Goal: Transaction & Acquisition: Download file/media

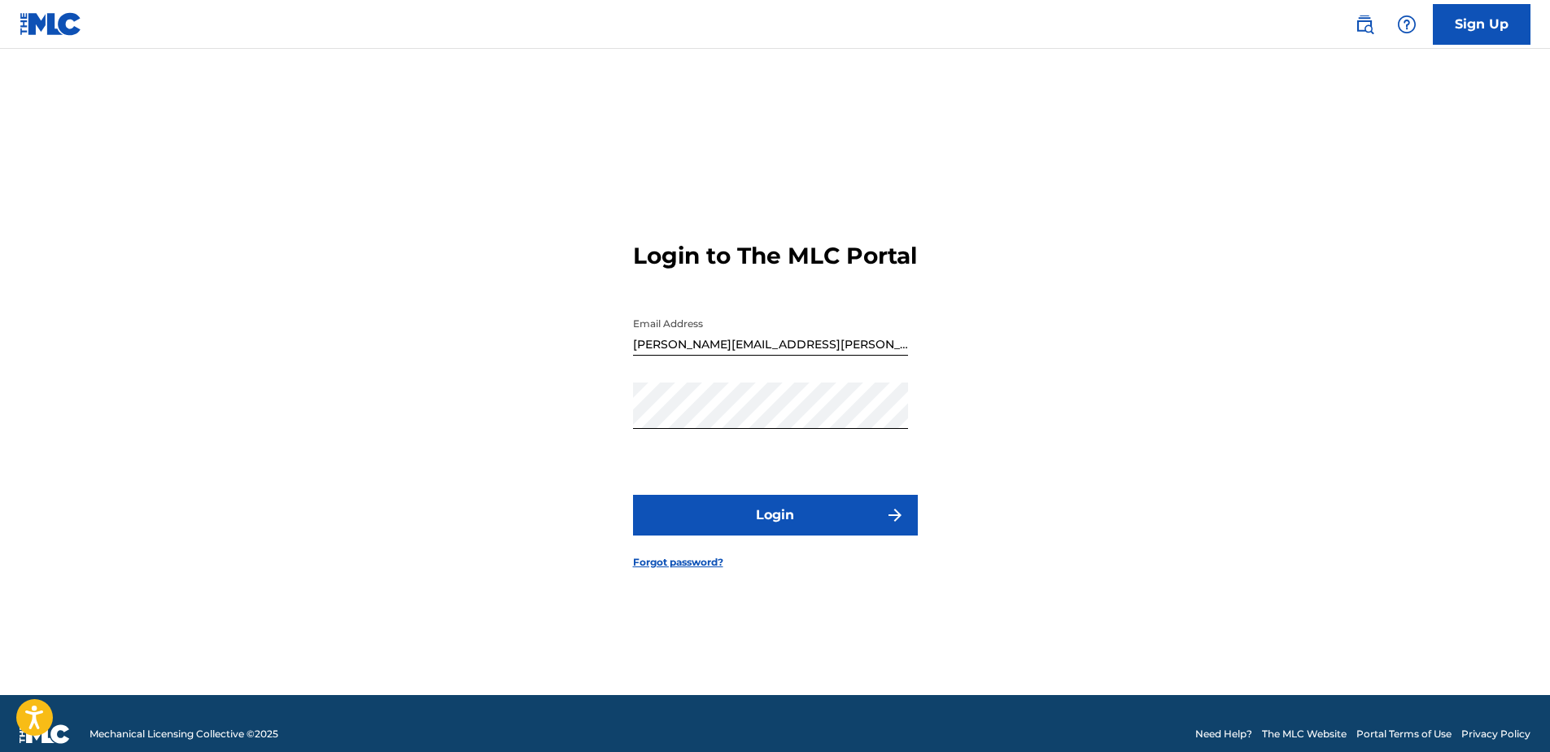
click at [785, 530] on button "Login" at bounding box center [775, 515] width 285 height 41
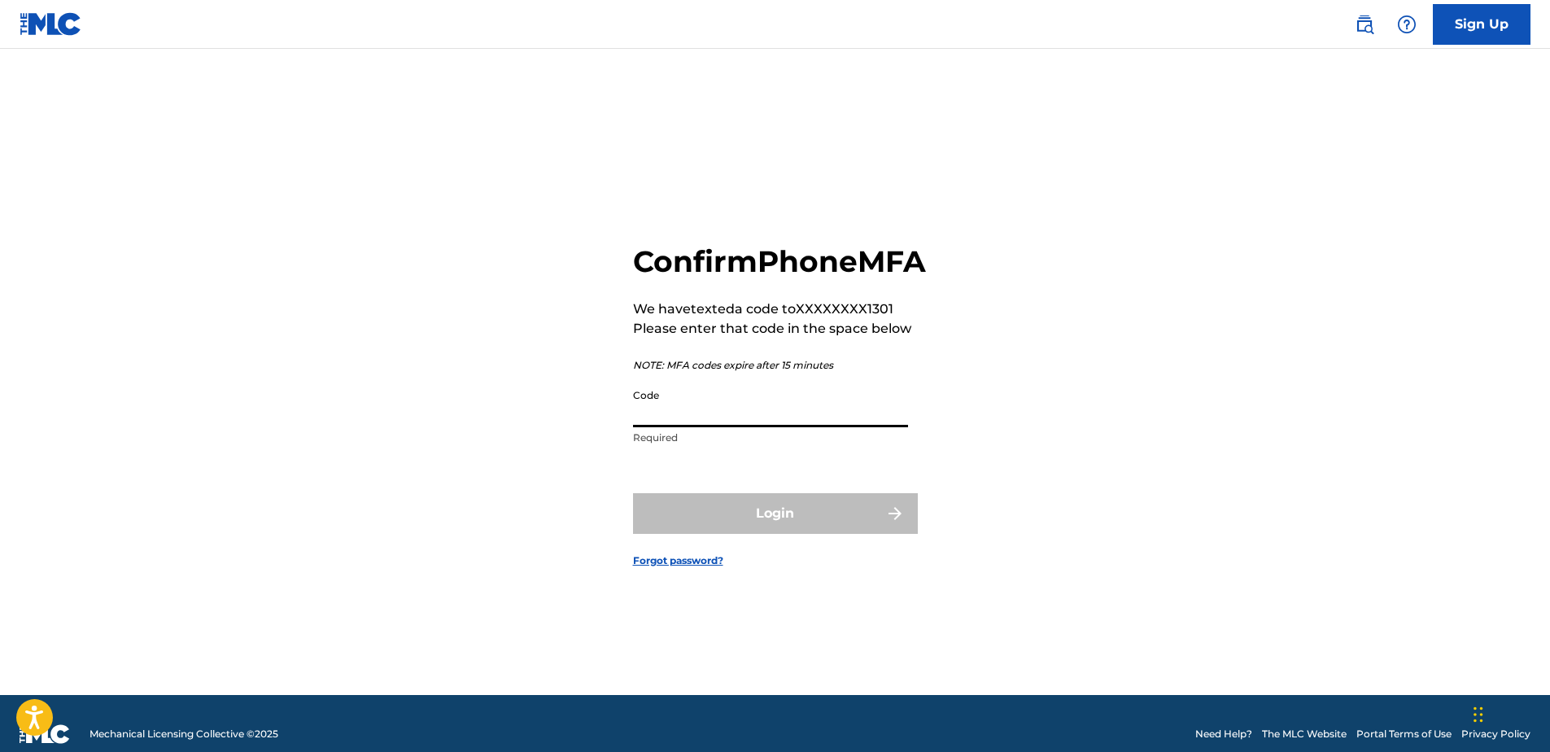
click at [754, 427] on input "Code" at bounding box center [770, 404] width 275 height 46
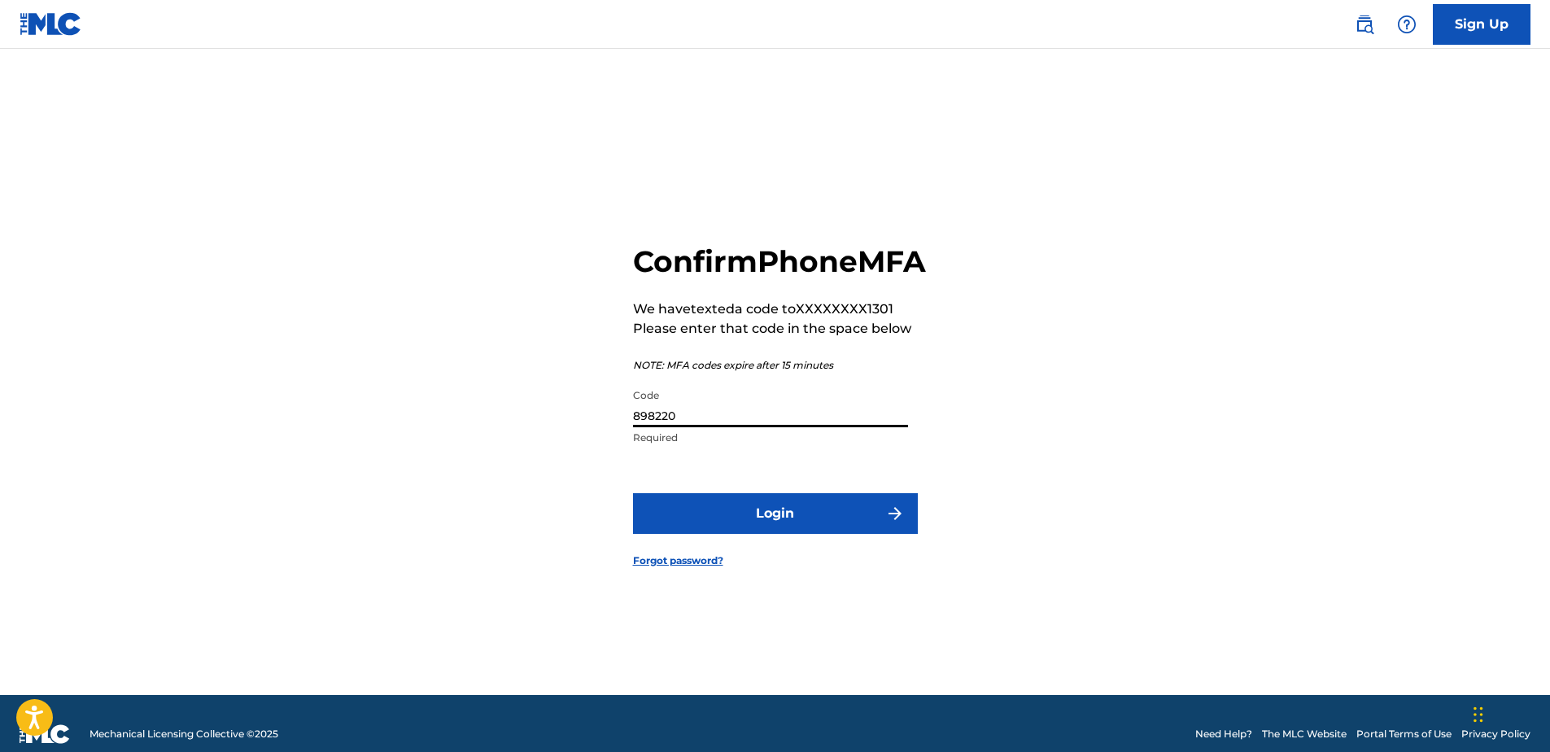
type input "898220"
click at [633, 493] on button "Login" at bounding box center [775, 513] width 285 height 41
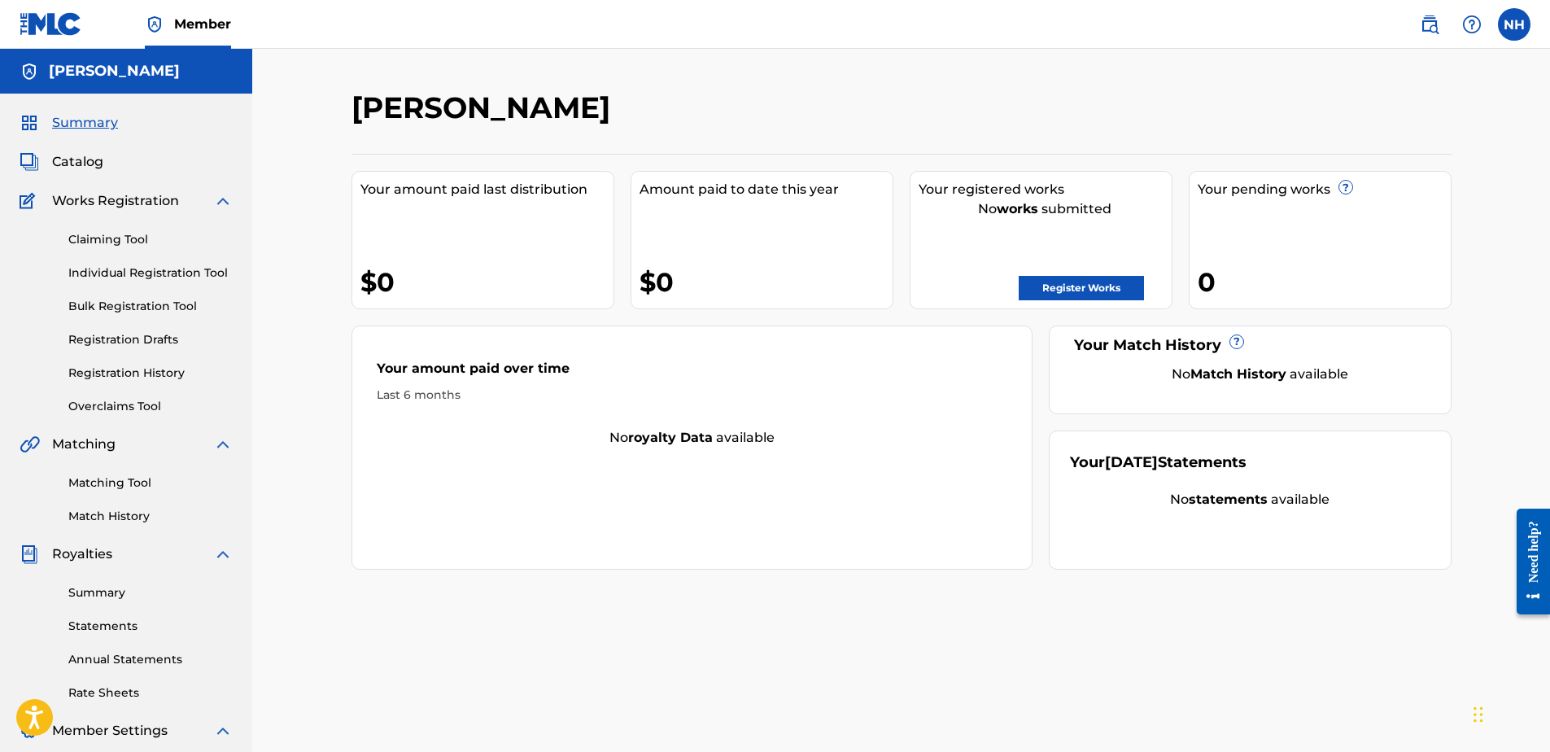
click at [119, 691] on link "Rate Sheets" at bounding box center [150, 692] width 164 height 17
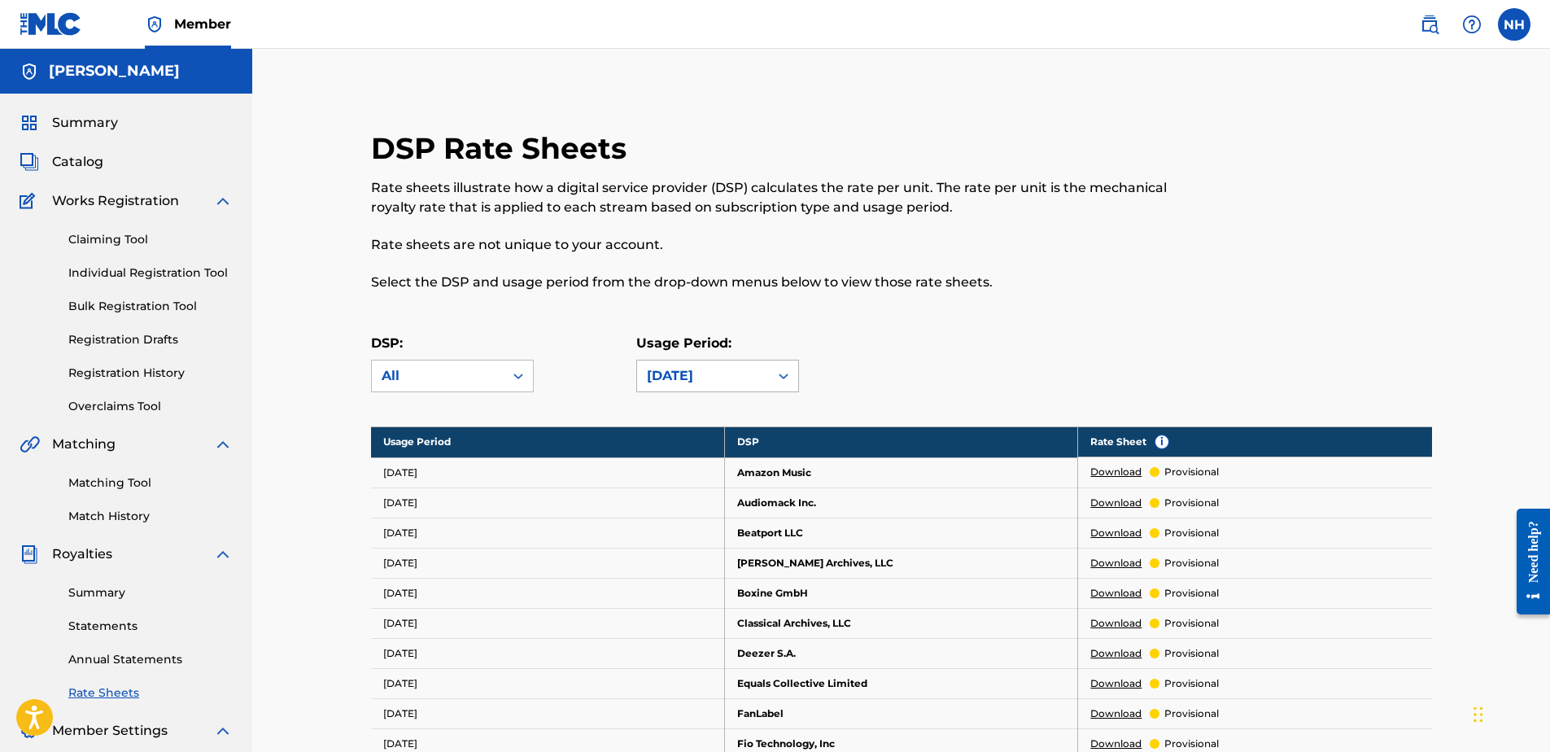
click at [763, 374] on div "[DATE]" at bounding box center [703, 375] width 132 height 31
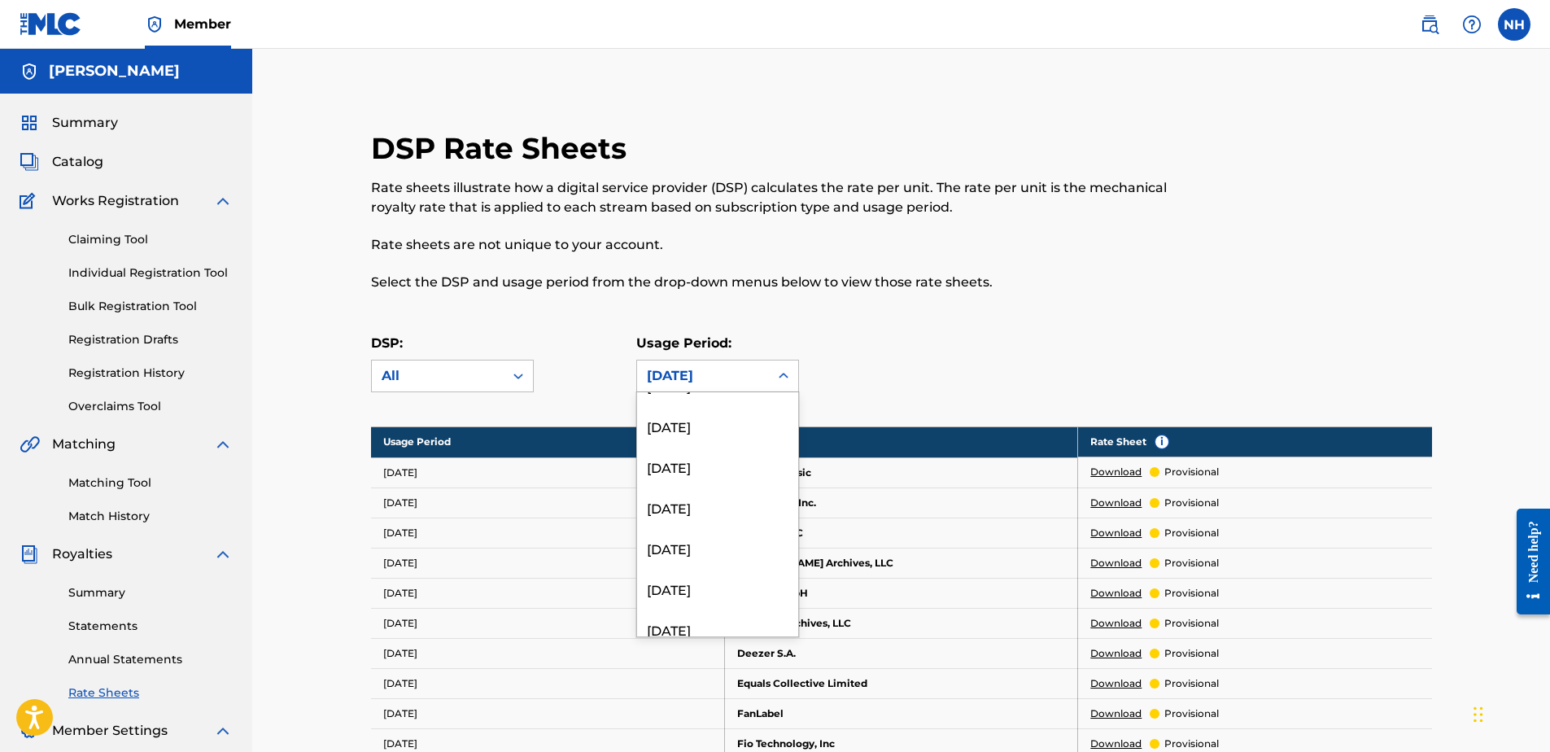
scroll to position [2116, 0]
click at [720, 456] on div "[DATE]" at bounding box center [717, 453] width 161 height 41
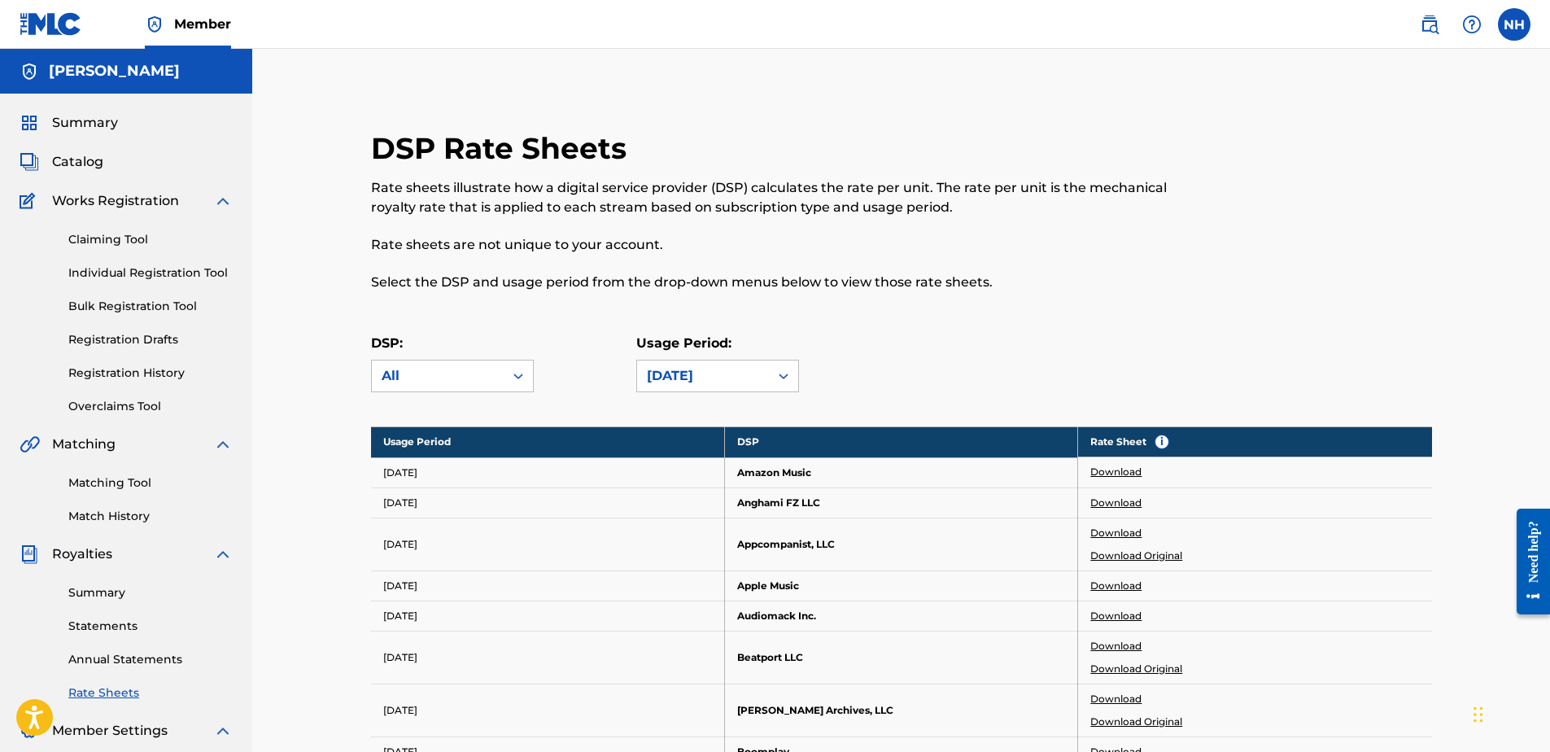
click at [1024, 300] on div "DSP Rate Sheets Rate sheets illustrate how a digital service provider (DSP) cal…" at bounding box center [779, 220] width 817 height 181
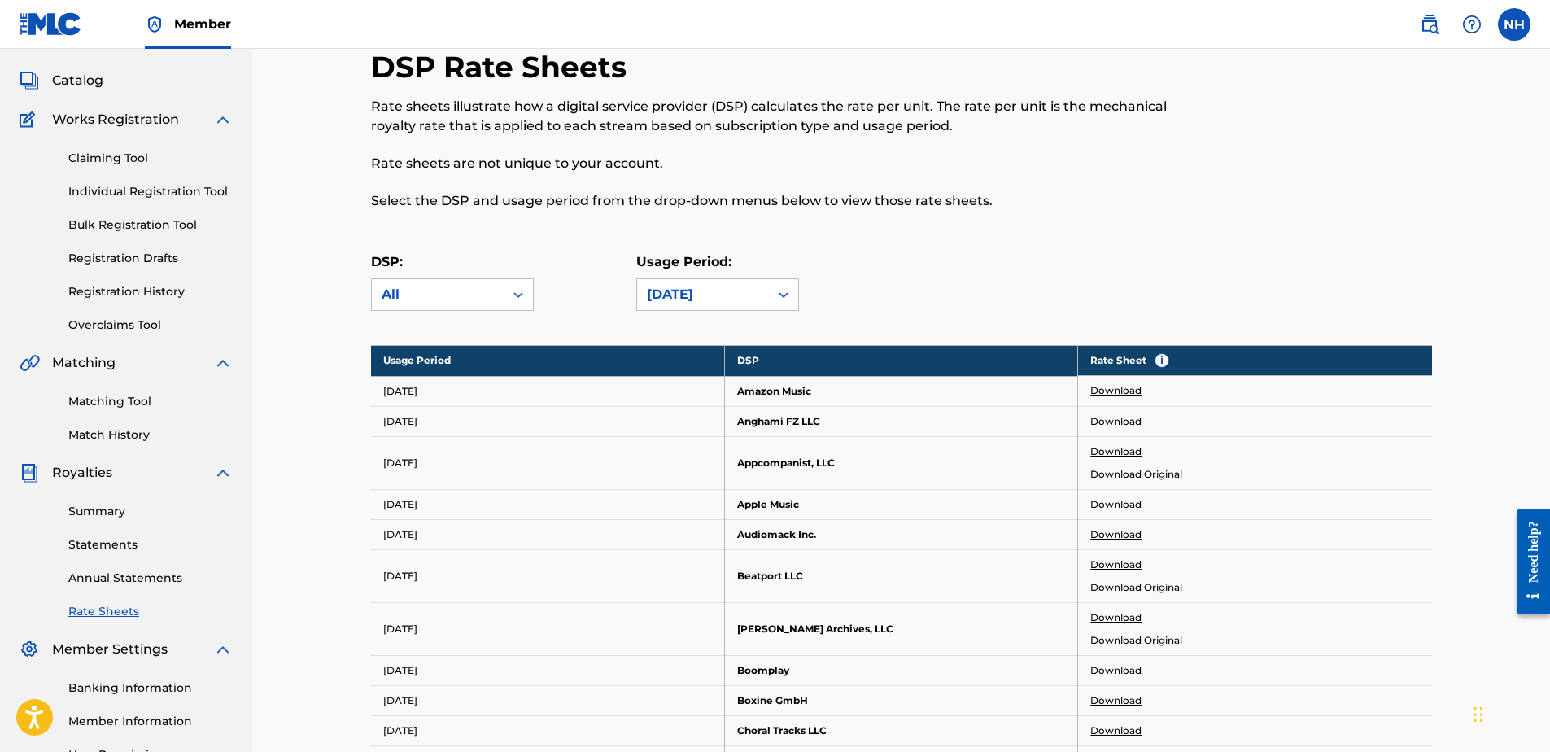
click at [1120, 393] on link "Download" at bounding box center [1115, 390] width 51 height 15
click at [1129, 504] on link "Download" at bounding box center [1115, 504] width 51 height 15
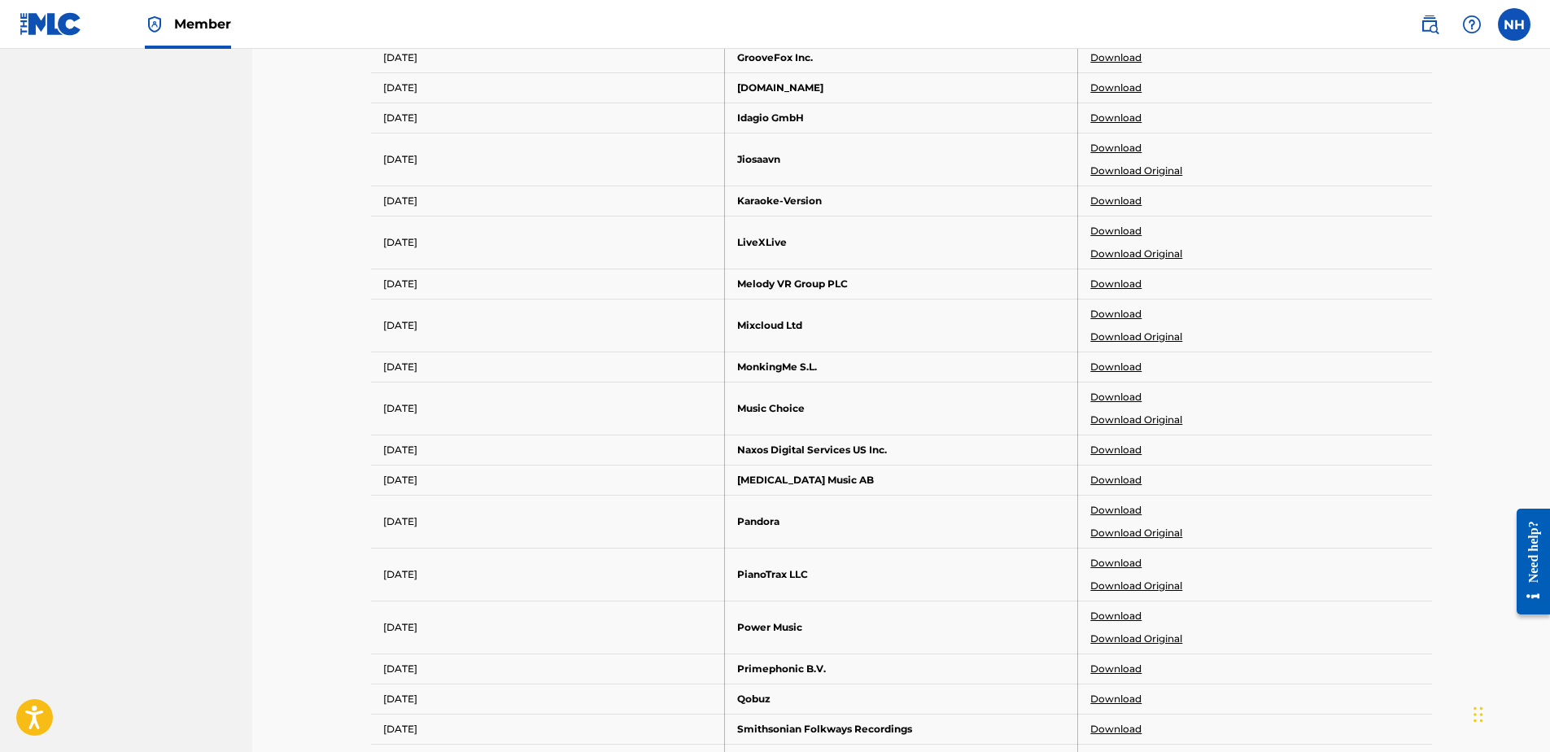
scroll to position [976, 0]
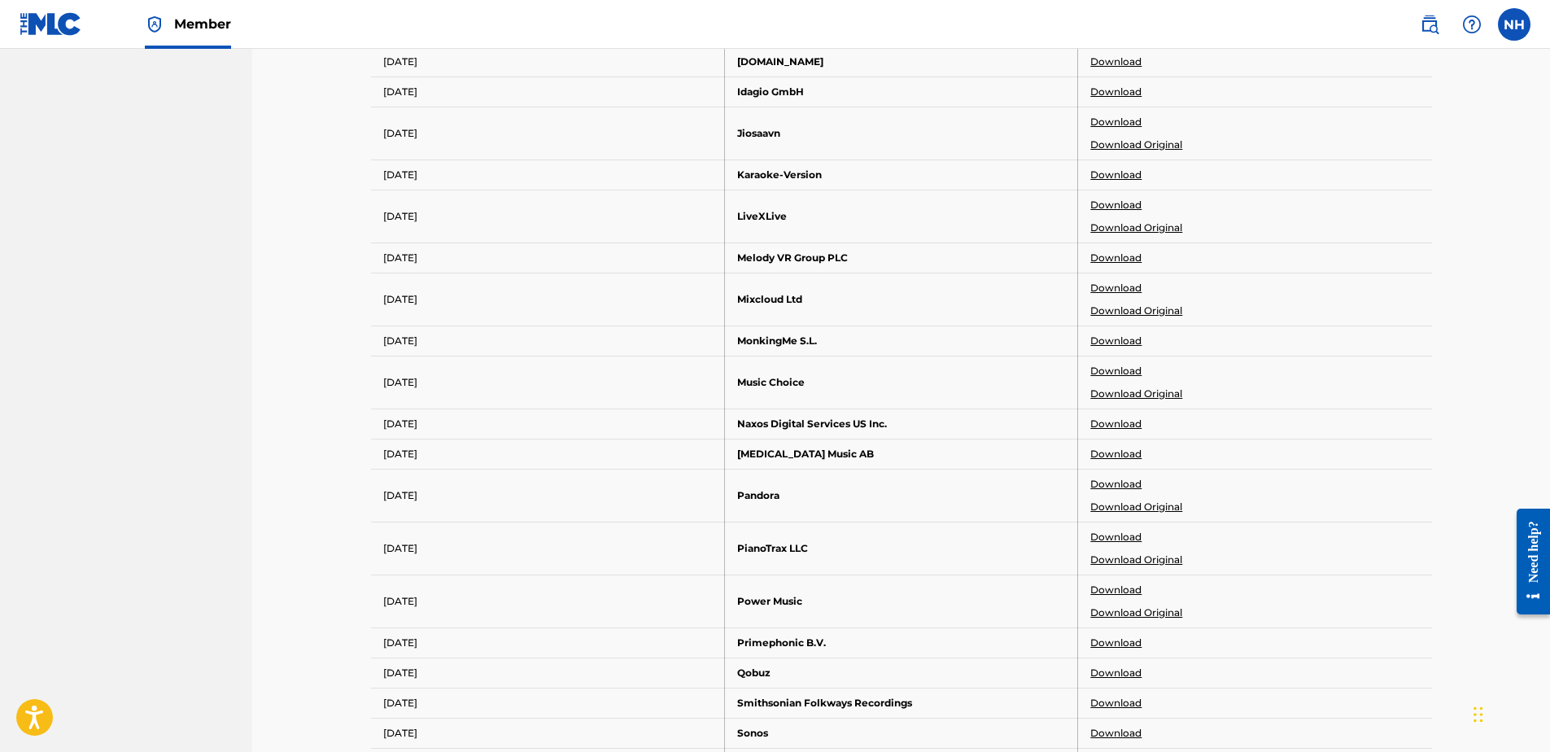
click at [1118, 484] on link "Download" at bounding box center [1115, 484] width 51 height 15
click at [1129, 488] on link "Download" at bounding box center [1115, 484] width 51 height 15
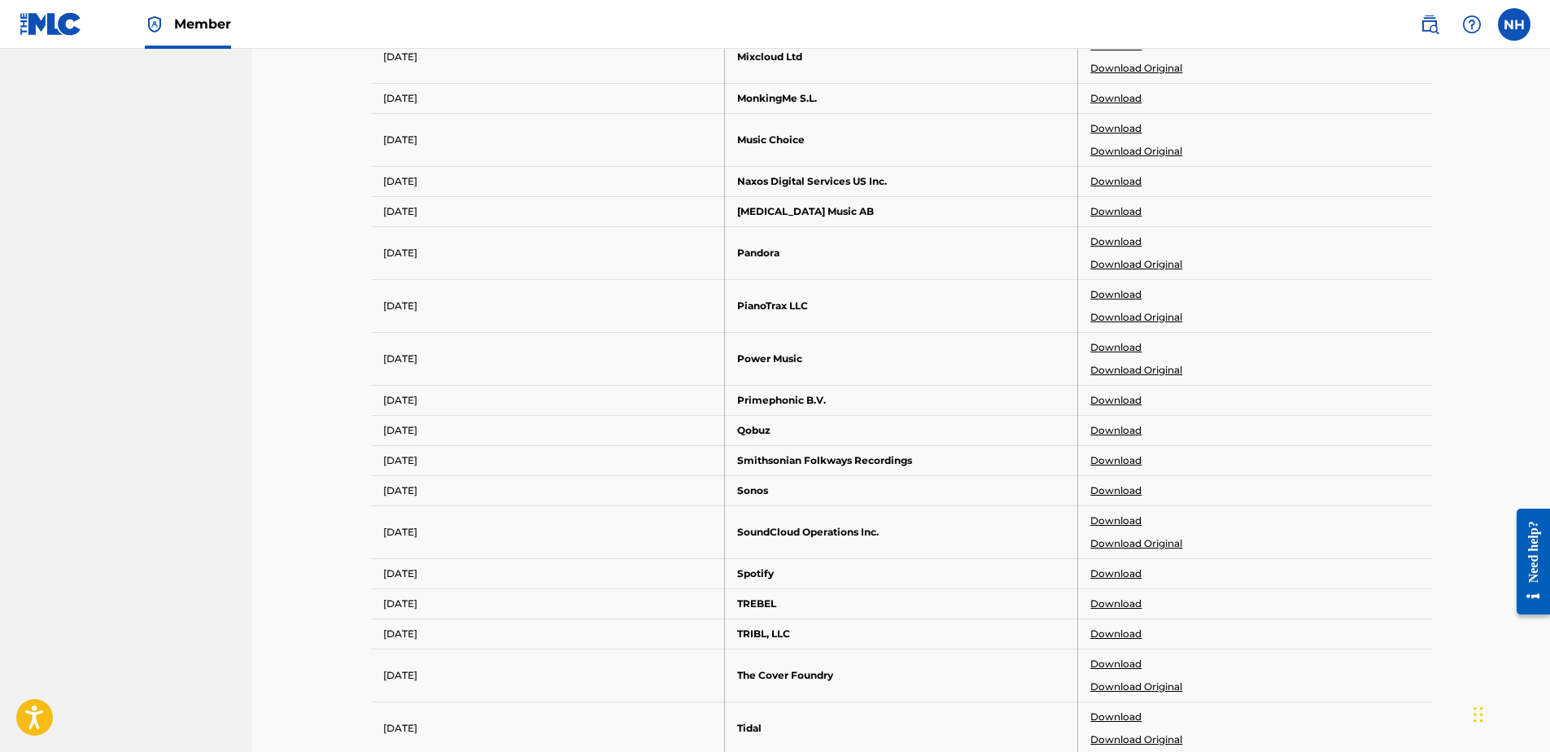
scroll to position [1221, 0]
click at [1140, 572] on link "Download" at bounding box center [1115, 572] width 51 height 15
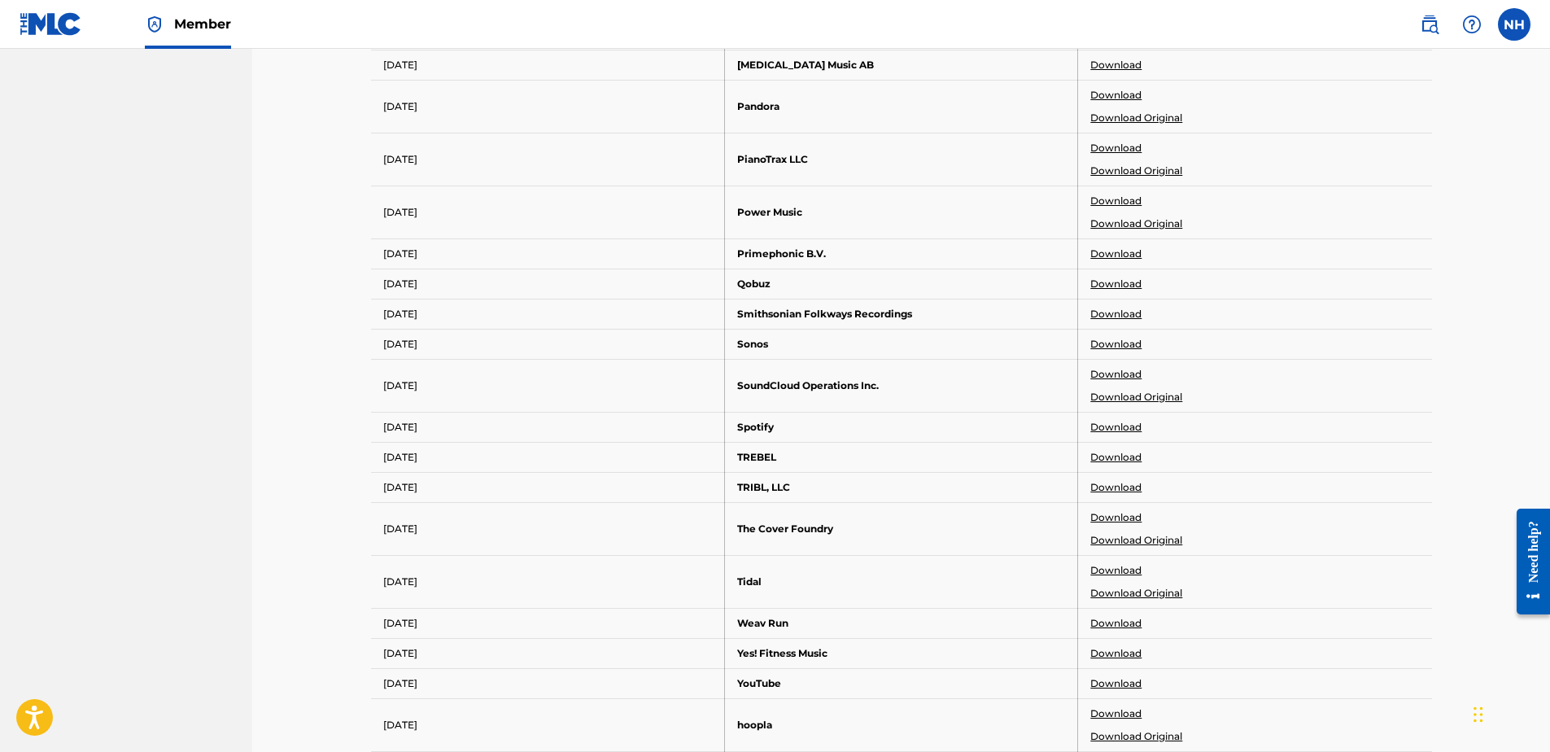
scroll to position [1627, 0]
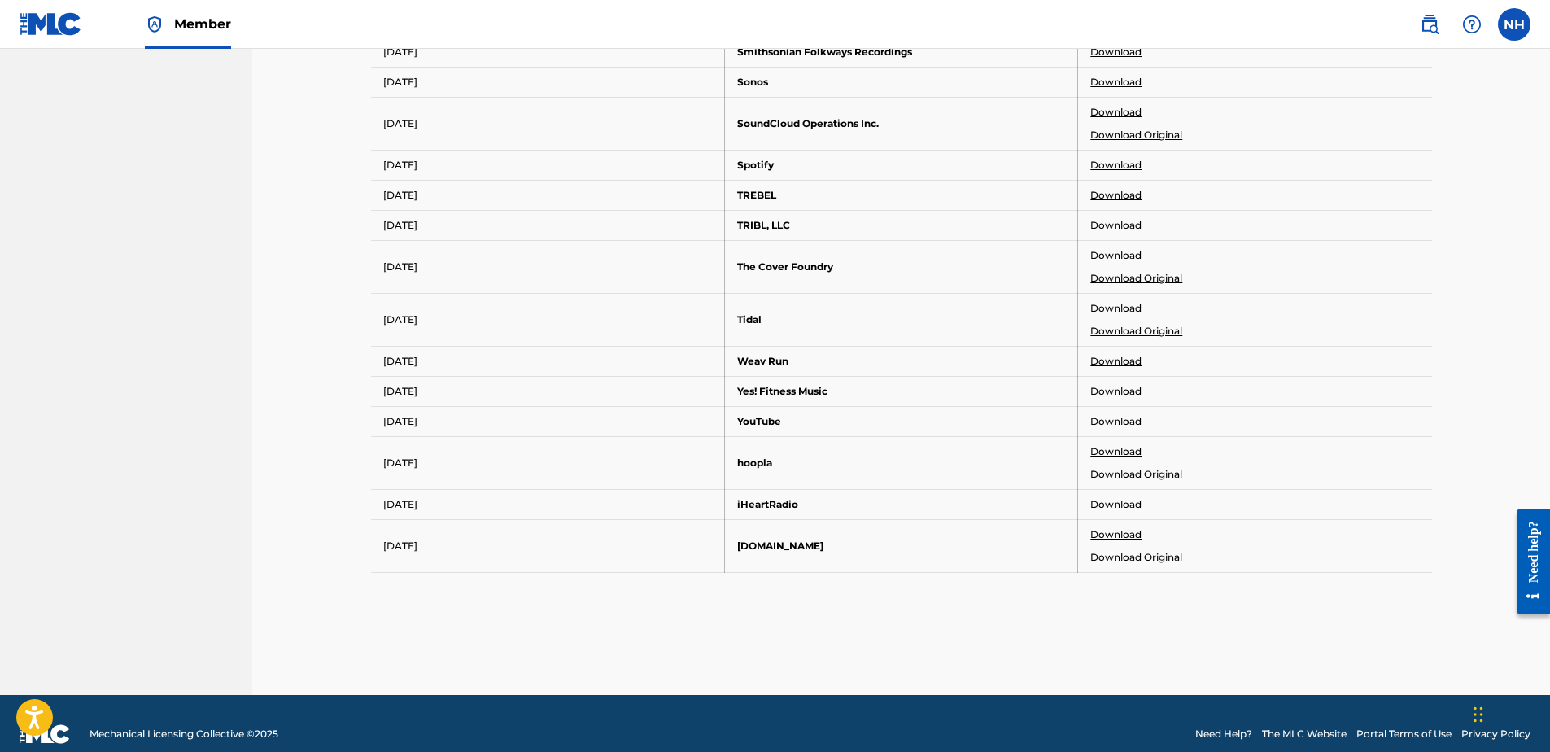
click at [1127, 418] on link "Download" at bounding box center [1115, 421] width 51 height 15
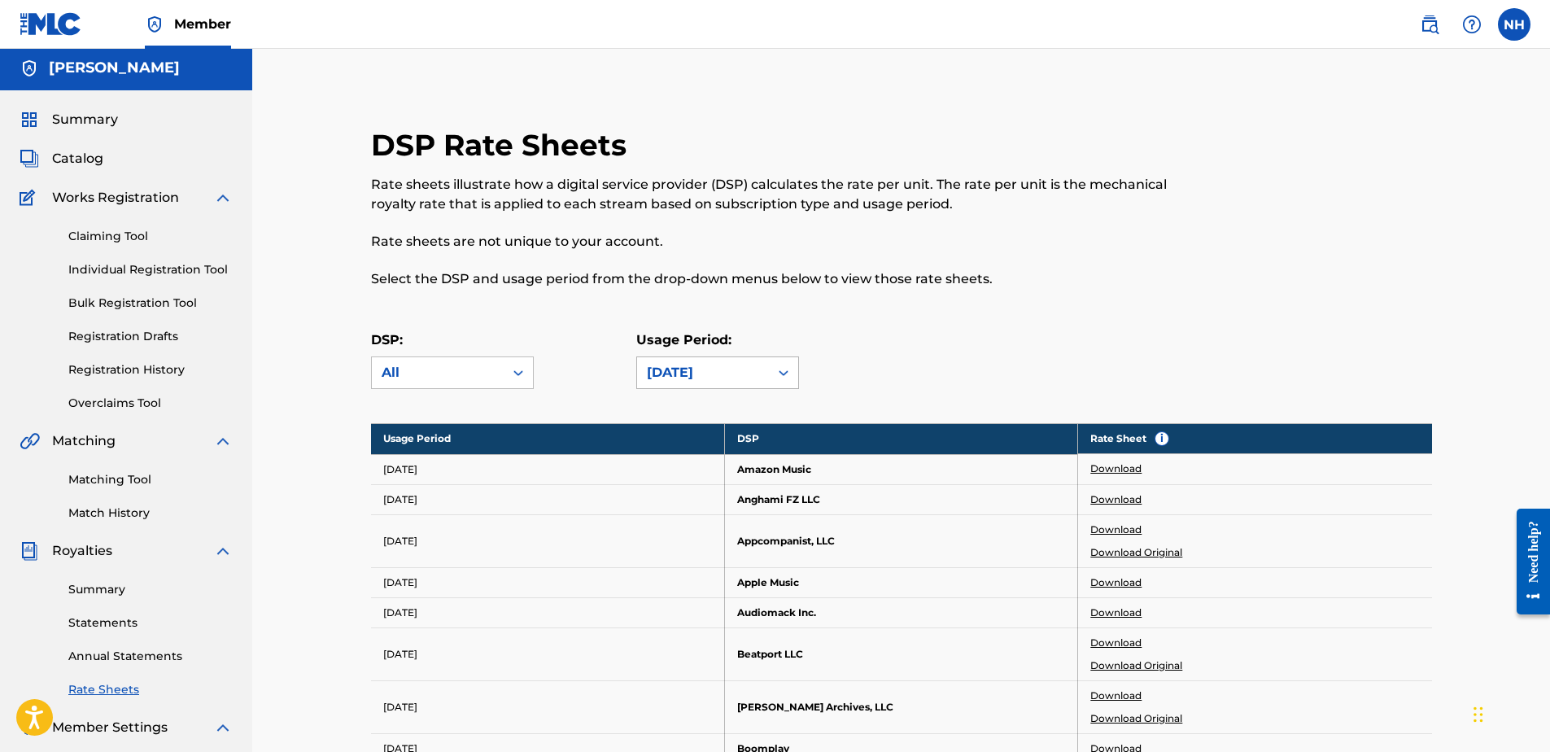
scroll to position [0, 0]
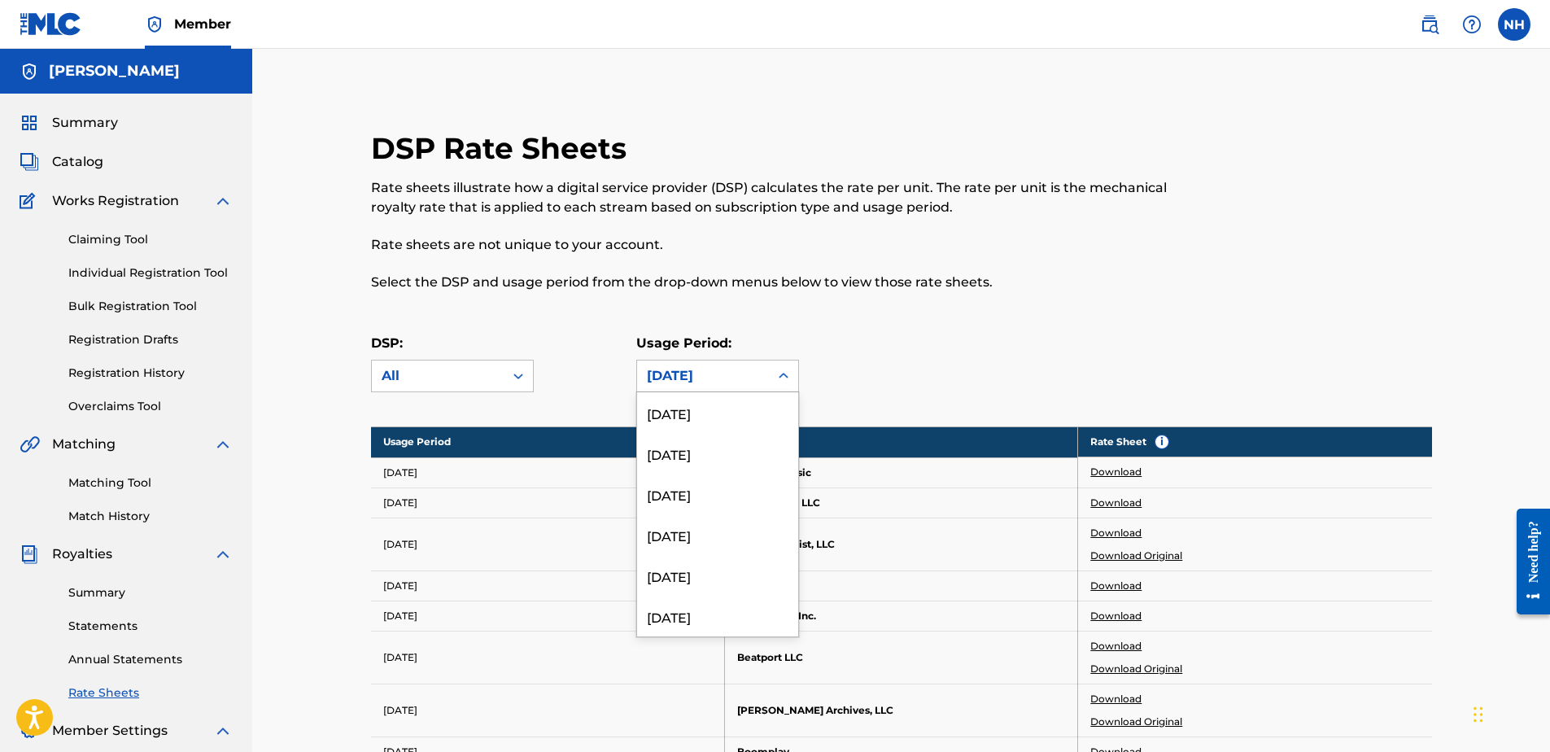
click at [776, 371] on icon at bounding box center [783, 376] width 16 height 16
click at [713, 558] on div "[DATE]" at bounding box center [717, 561] width 161 height 41
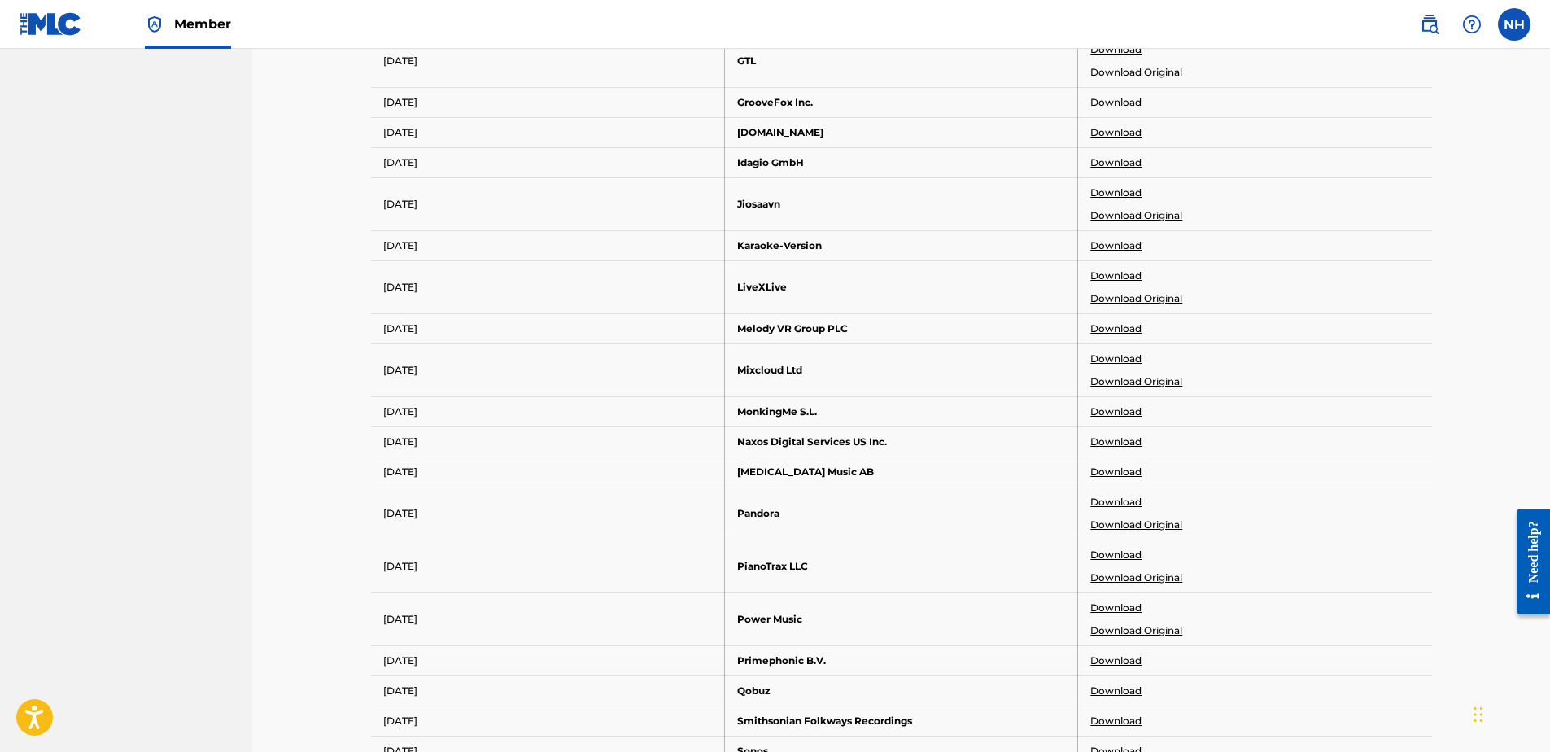
scroll to position [1058, 0]
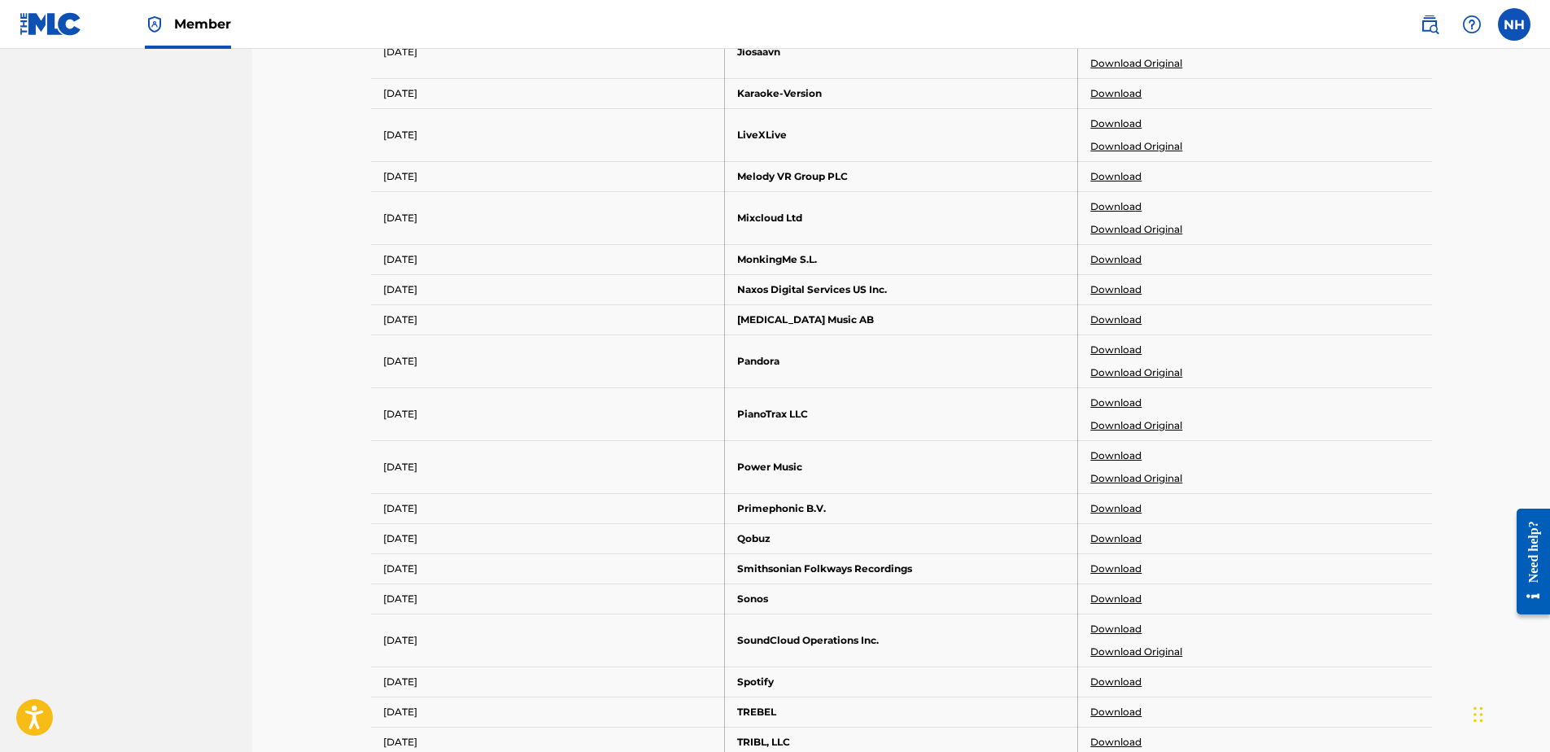
click at [1116, 679] on link "Download" at bounding box center [1115, 682] width 51 height 15
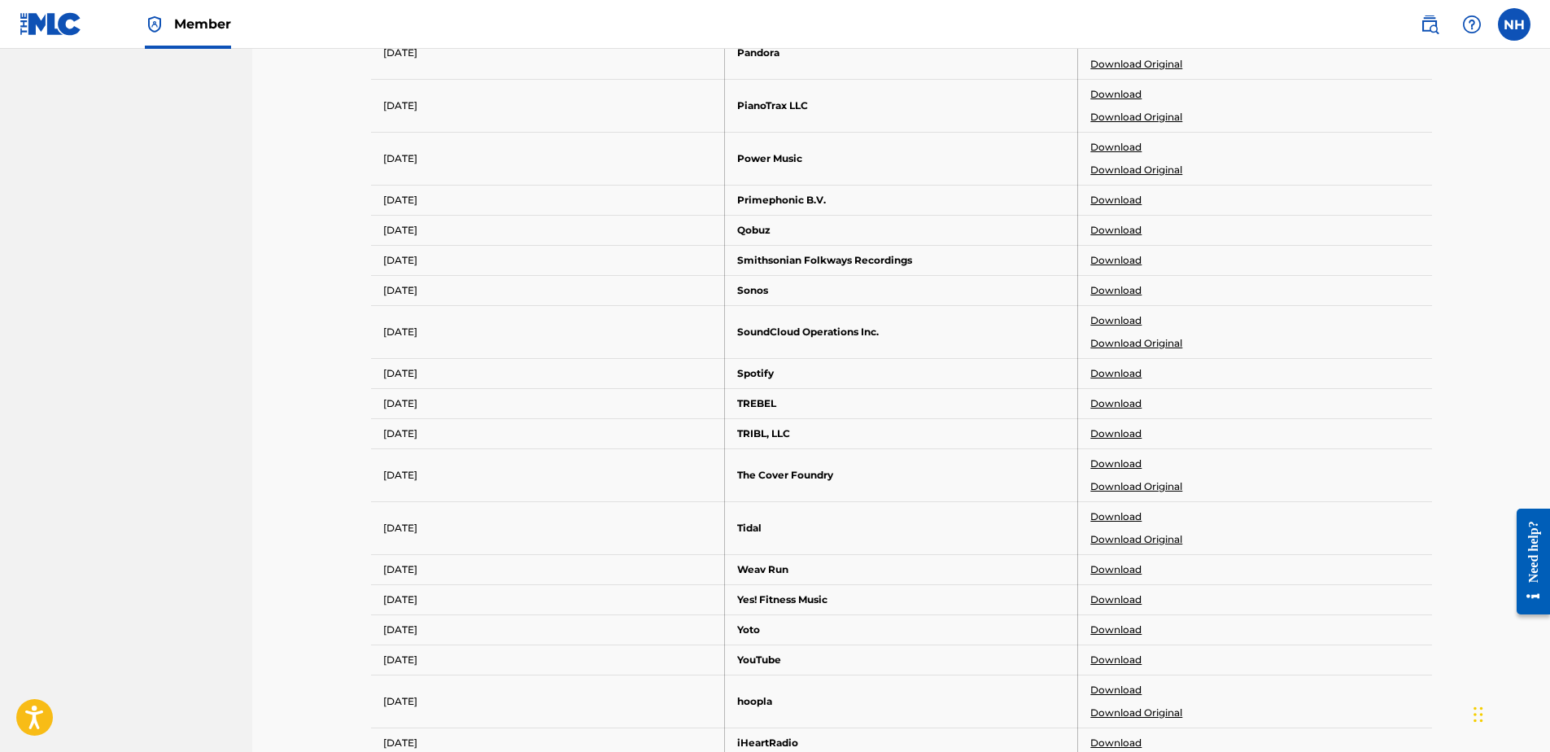
scroll to position [1383, 0]
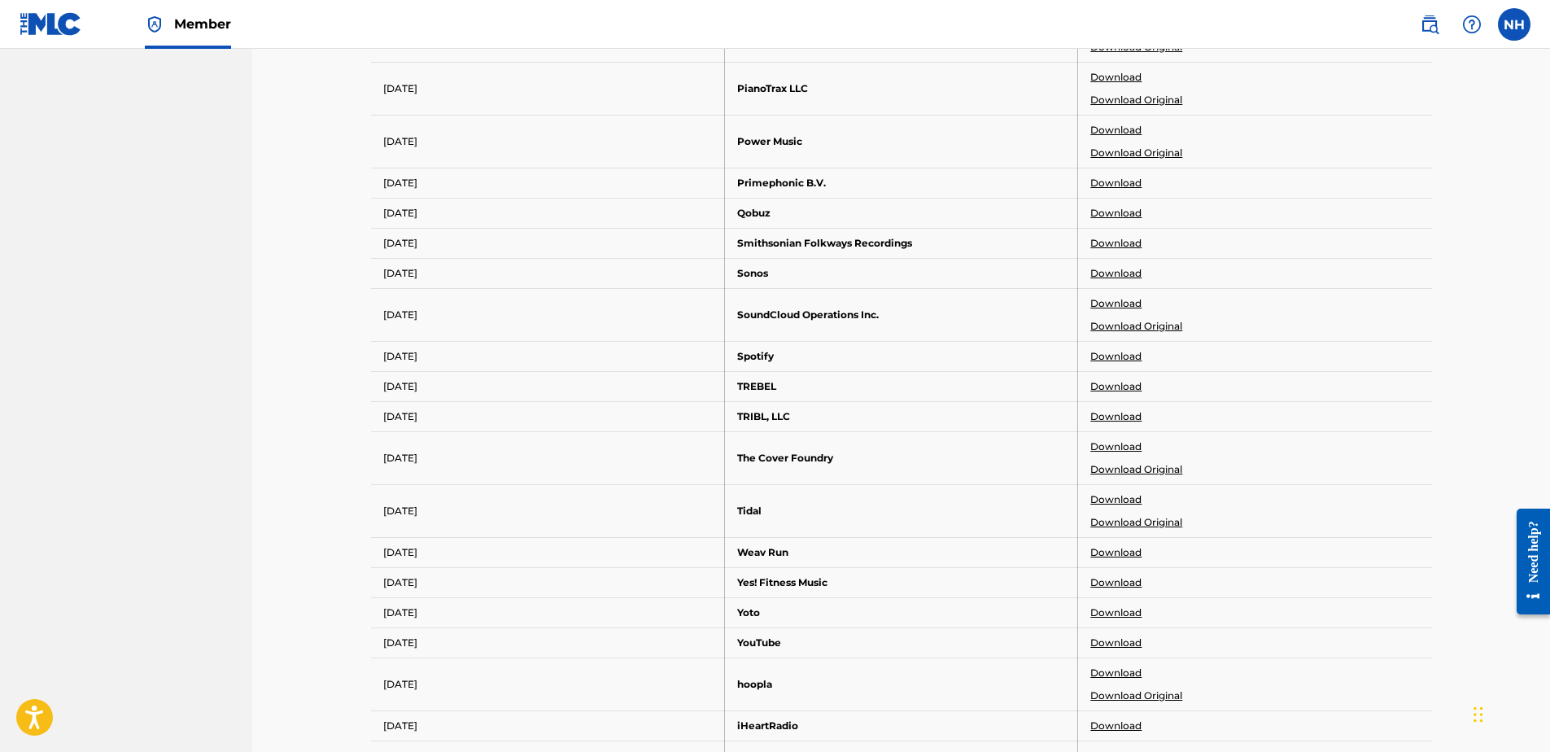
click at [1129, 642] on link "Download" at bounding box center [1115, 643] width 51 height 15
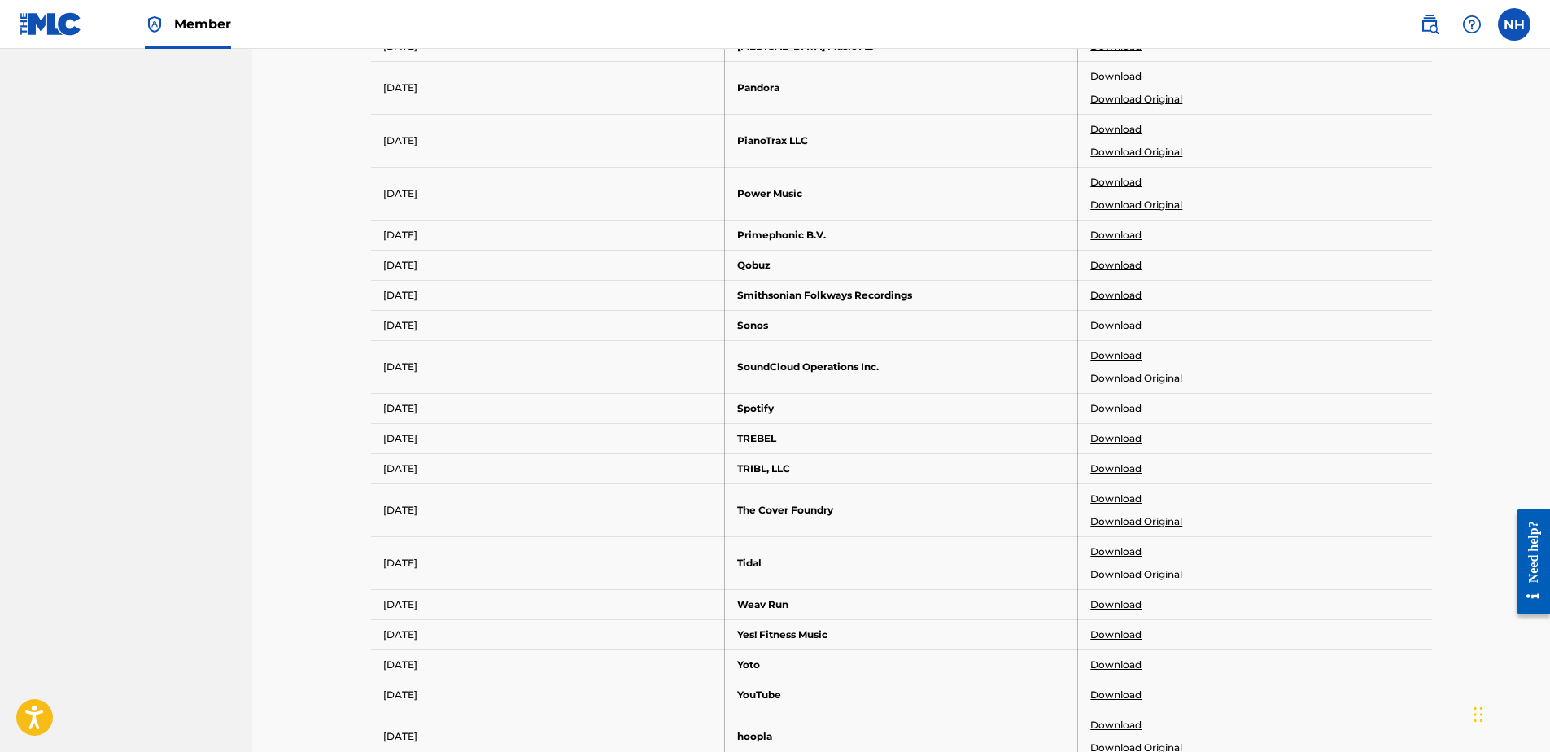
scroll to position [1302, 0]
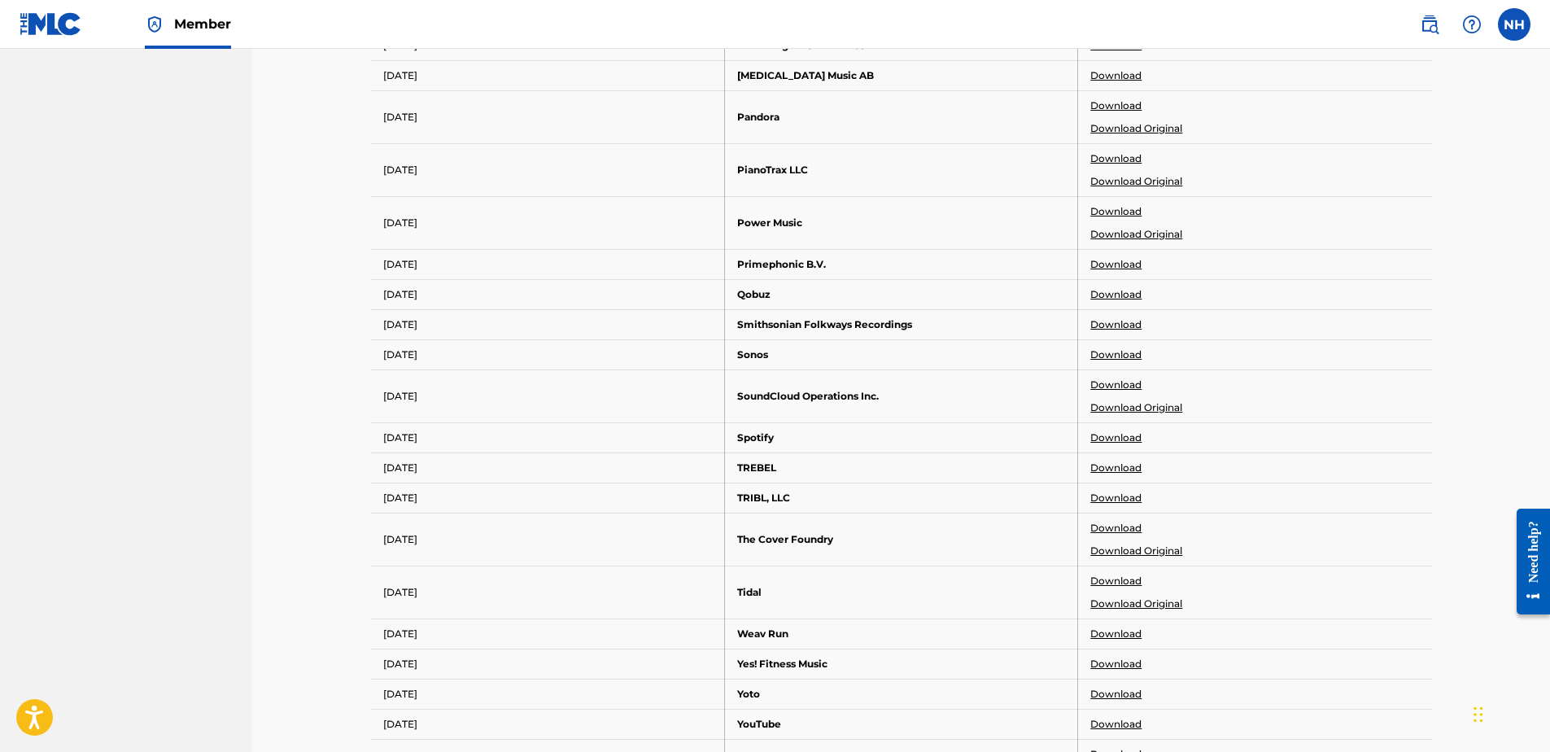
click at [1125, 106] on link "Download" at bounding box center [1115, 105] width 51 height 15
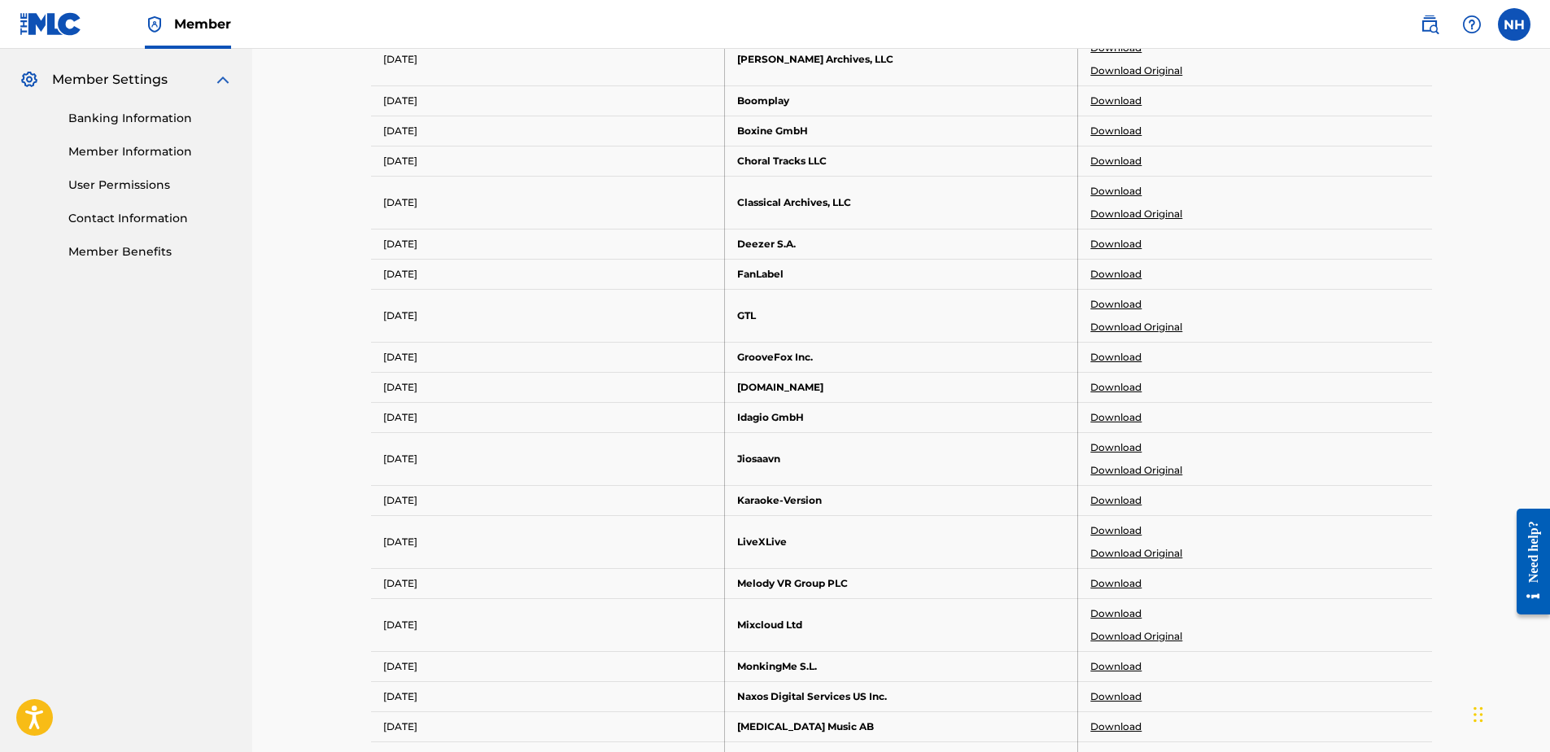
scroll to position [163, 0]
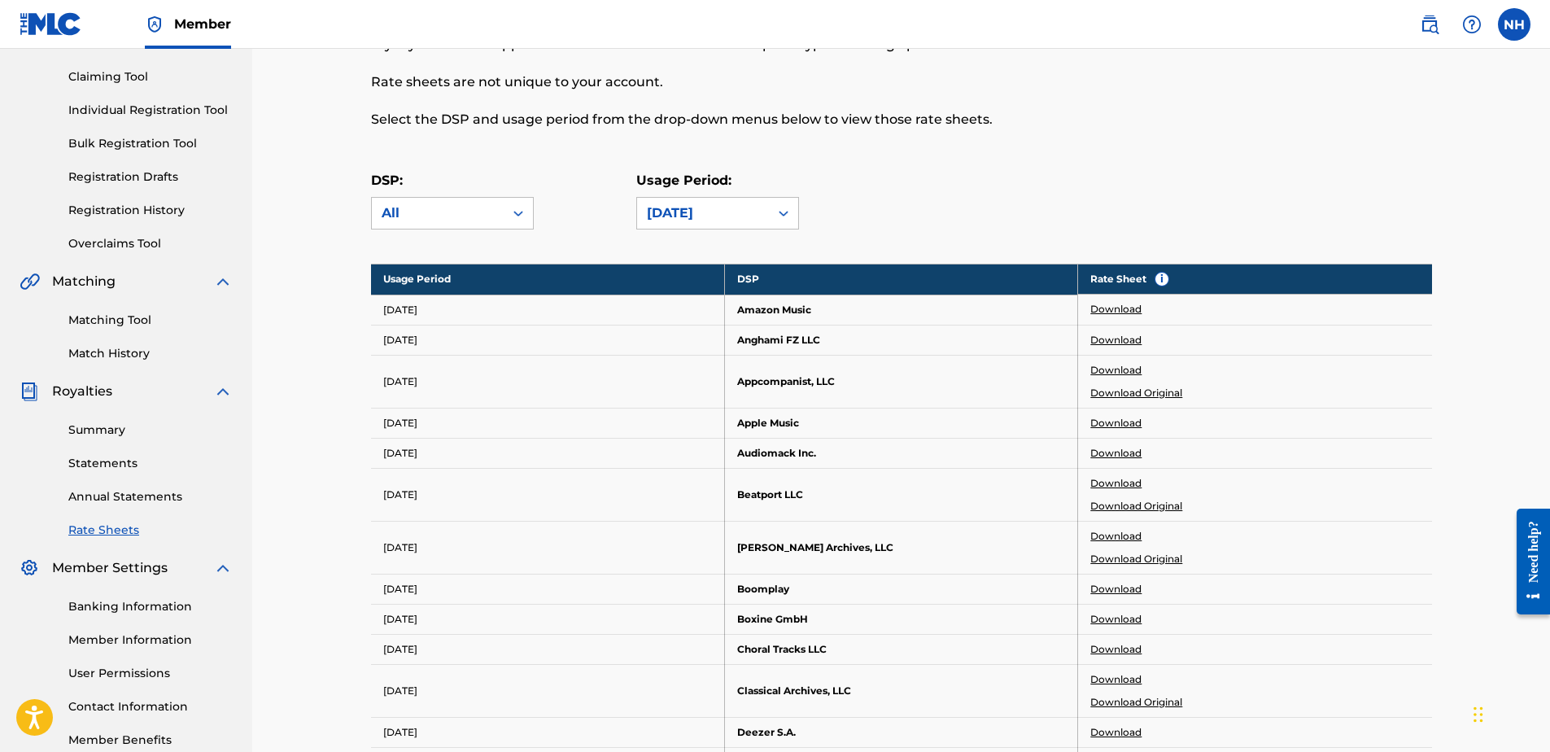
click at [1129, 424] on link "Download" at bounding box center [1115, 423] width 51 height 15
click at [1106, 308] on link "Download" at bounding box center [1115, 309] width 51 height 15
click at [756, 196] on div "Usage Period: [DATE]" at bounding box center [717, 200] width 163 height 59
click at [748, 217] on div "[DATE]" at bounding box center [703, 213] width 112 height 20
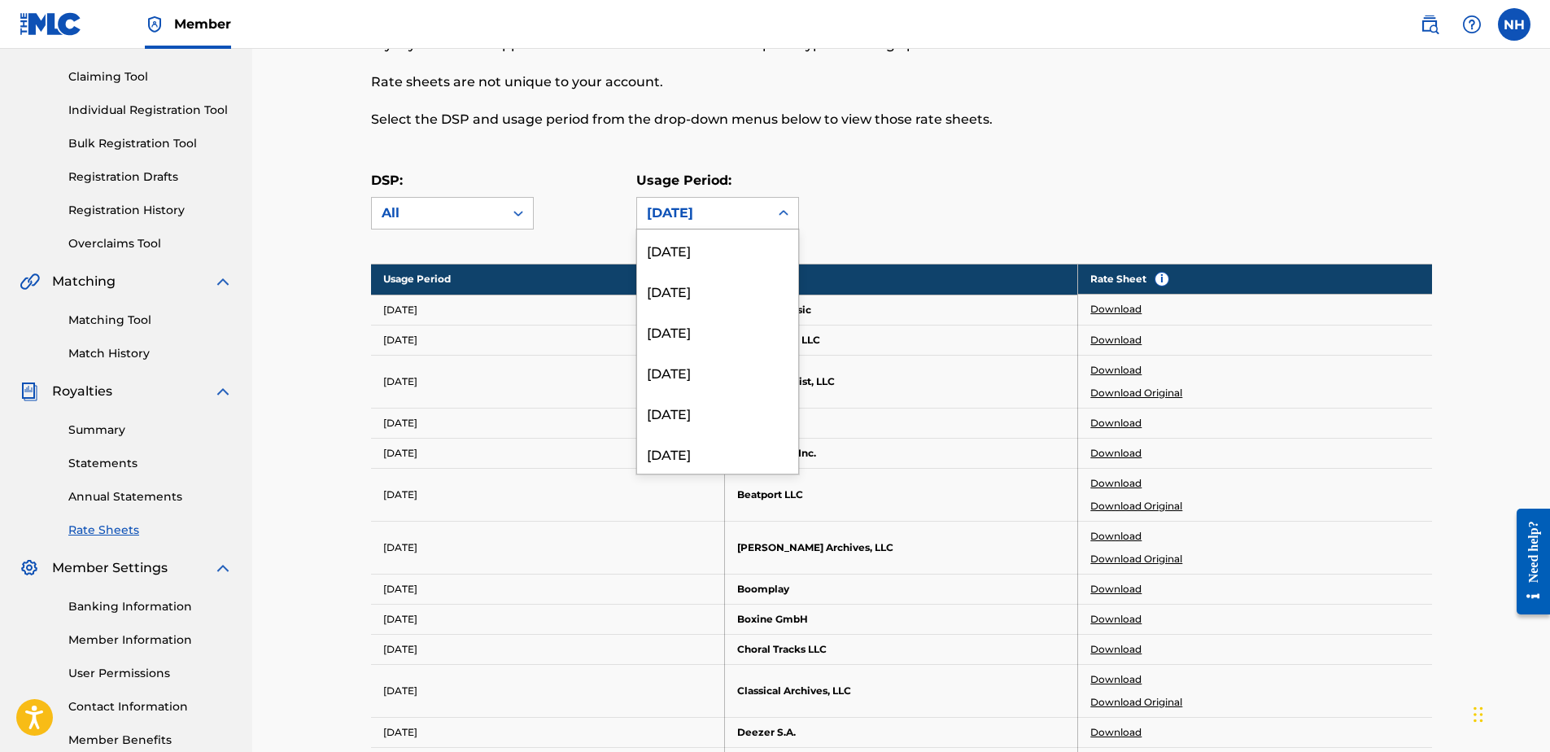
scroll to position [1926, 0]
click at [697, 414] on div "[DATE]" at bounding box center [717, 398] width 161 height 41
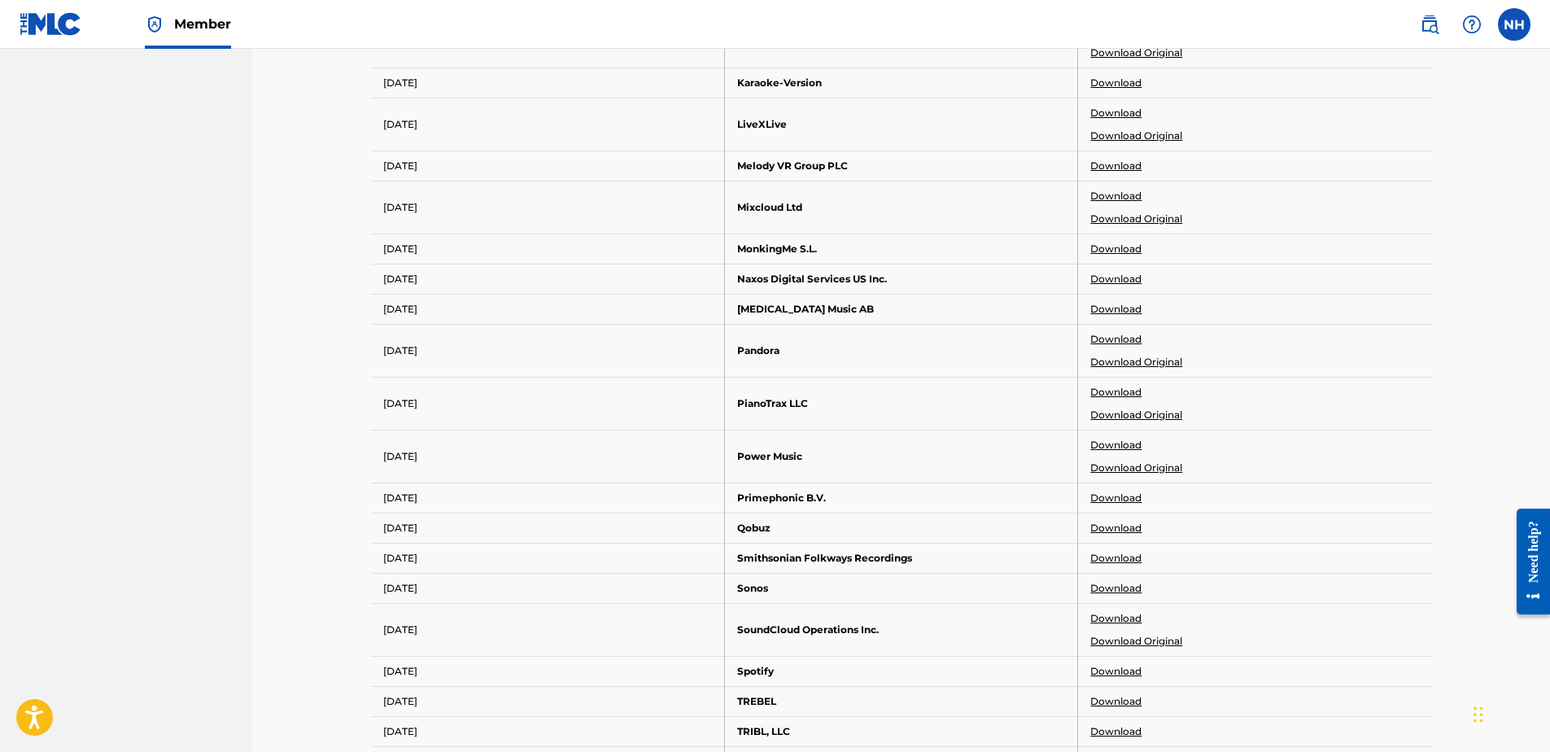
scroll to position [1221, 0]
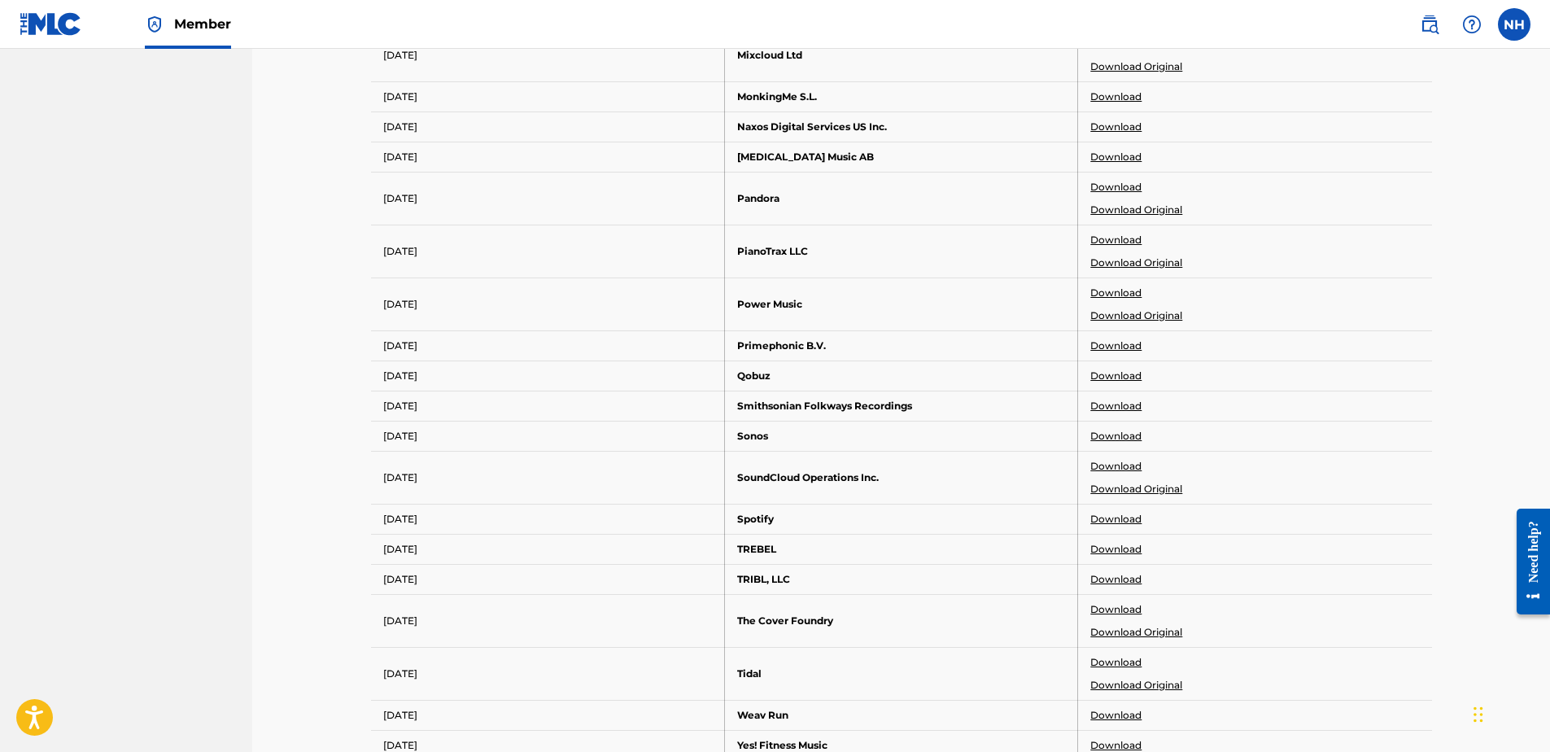
click at [1128, 517] on link "Download" at bounding box center [1115, 519] width 51 height 15
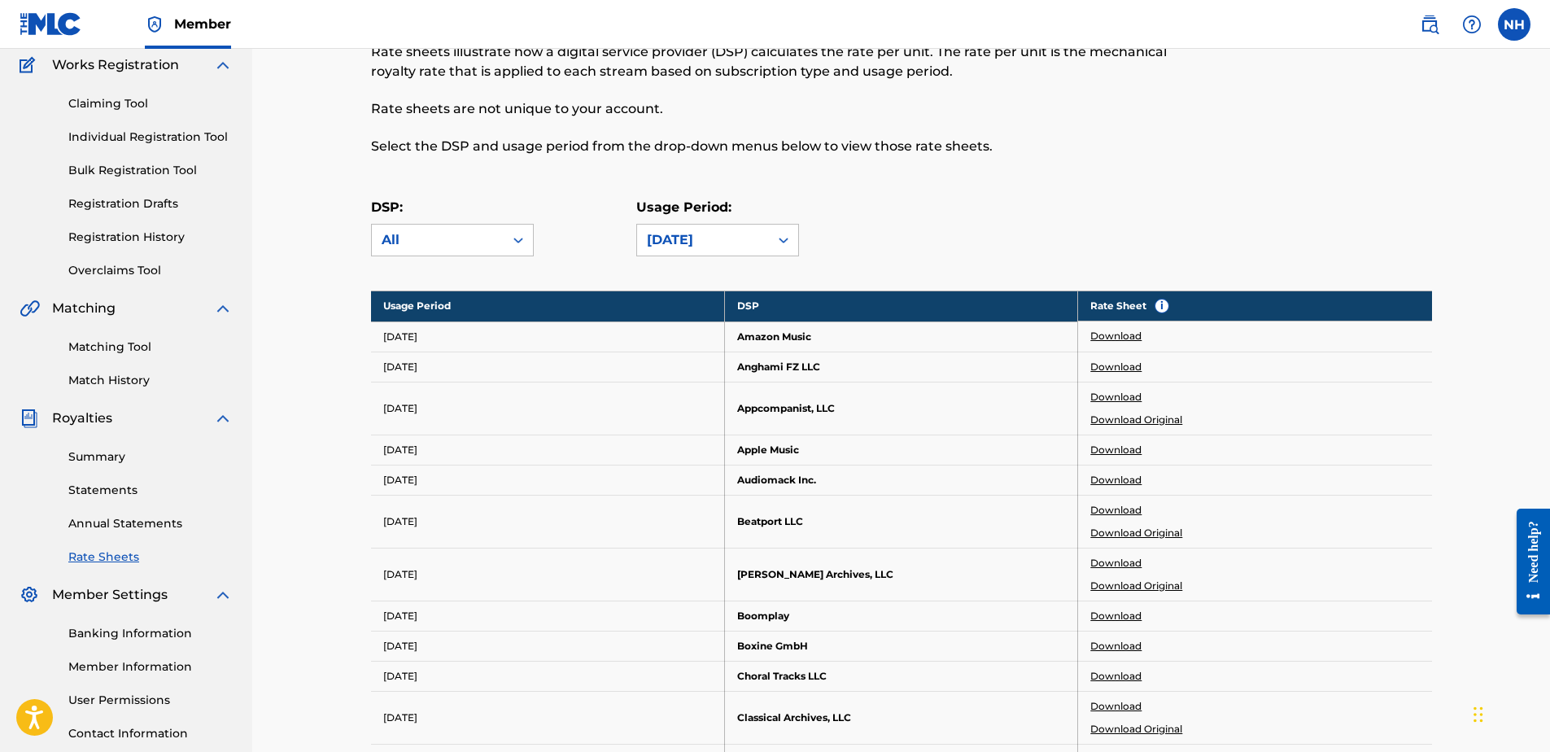
scroll to position [0, 0]
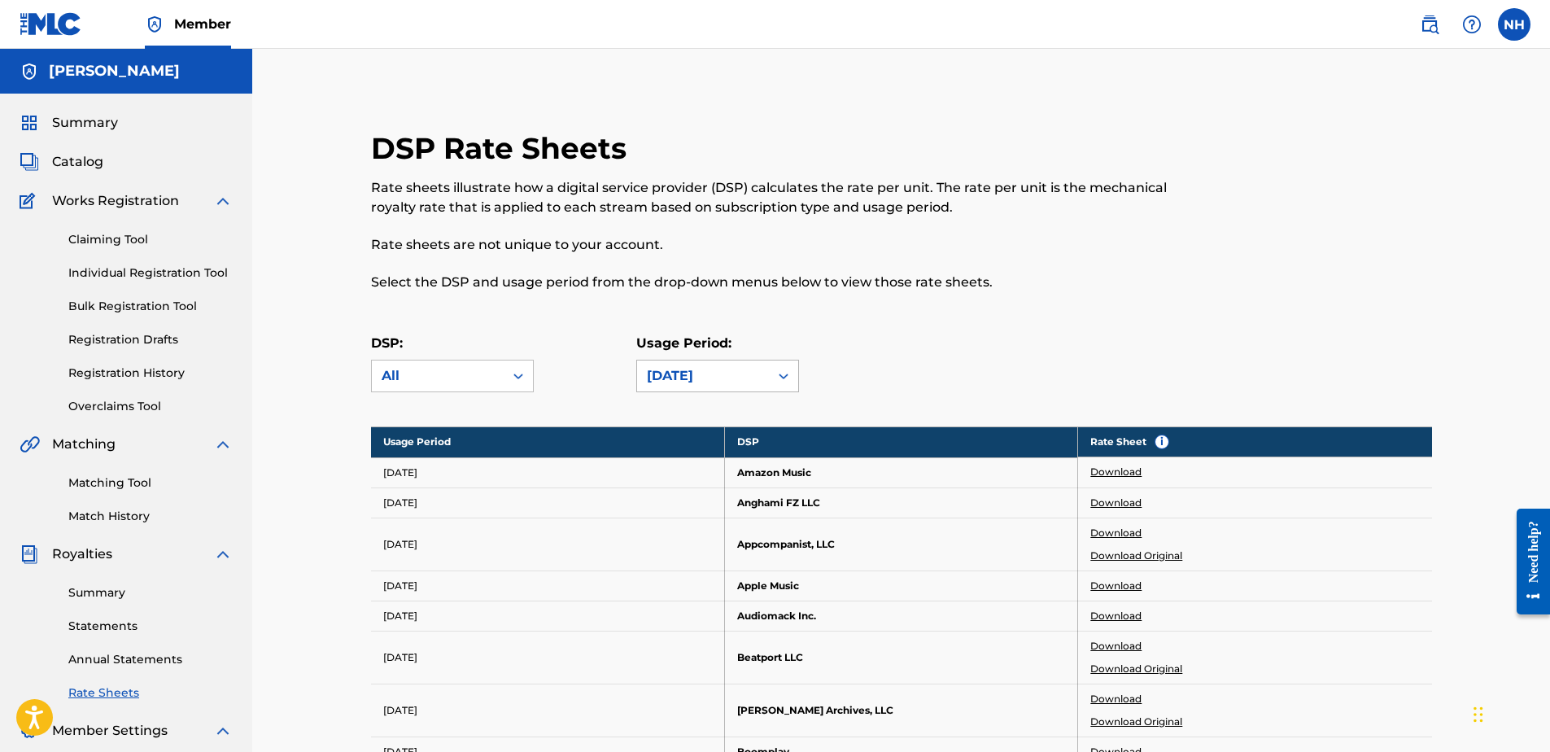
click at [718, 381] on div "[DATE]" at bounding box center [703, 376] width 112 height 20
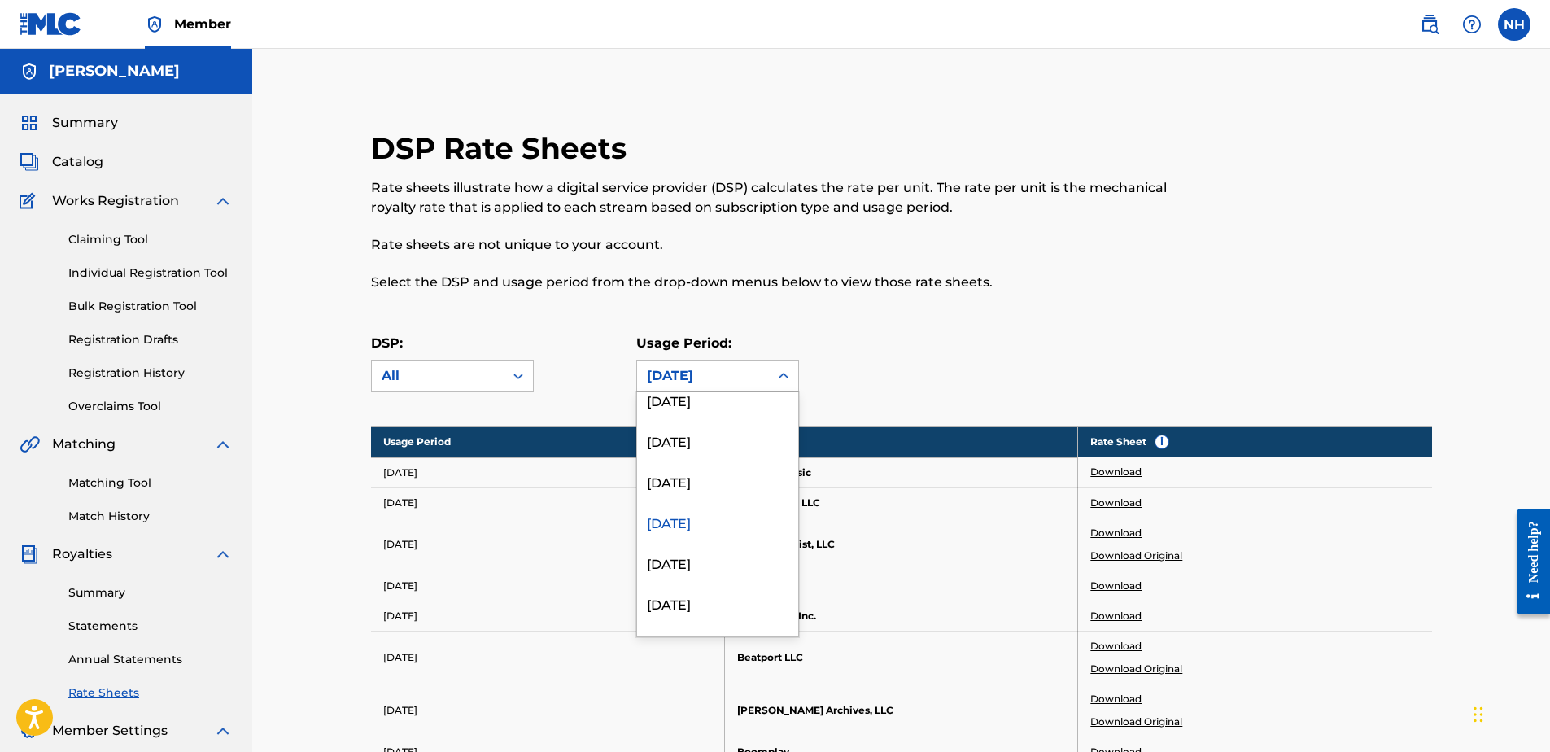
scroll to position [1967, 0]
click at [705, 566] on div "[DATE]" at bounding box center [717, 561] width 161 height 41
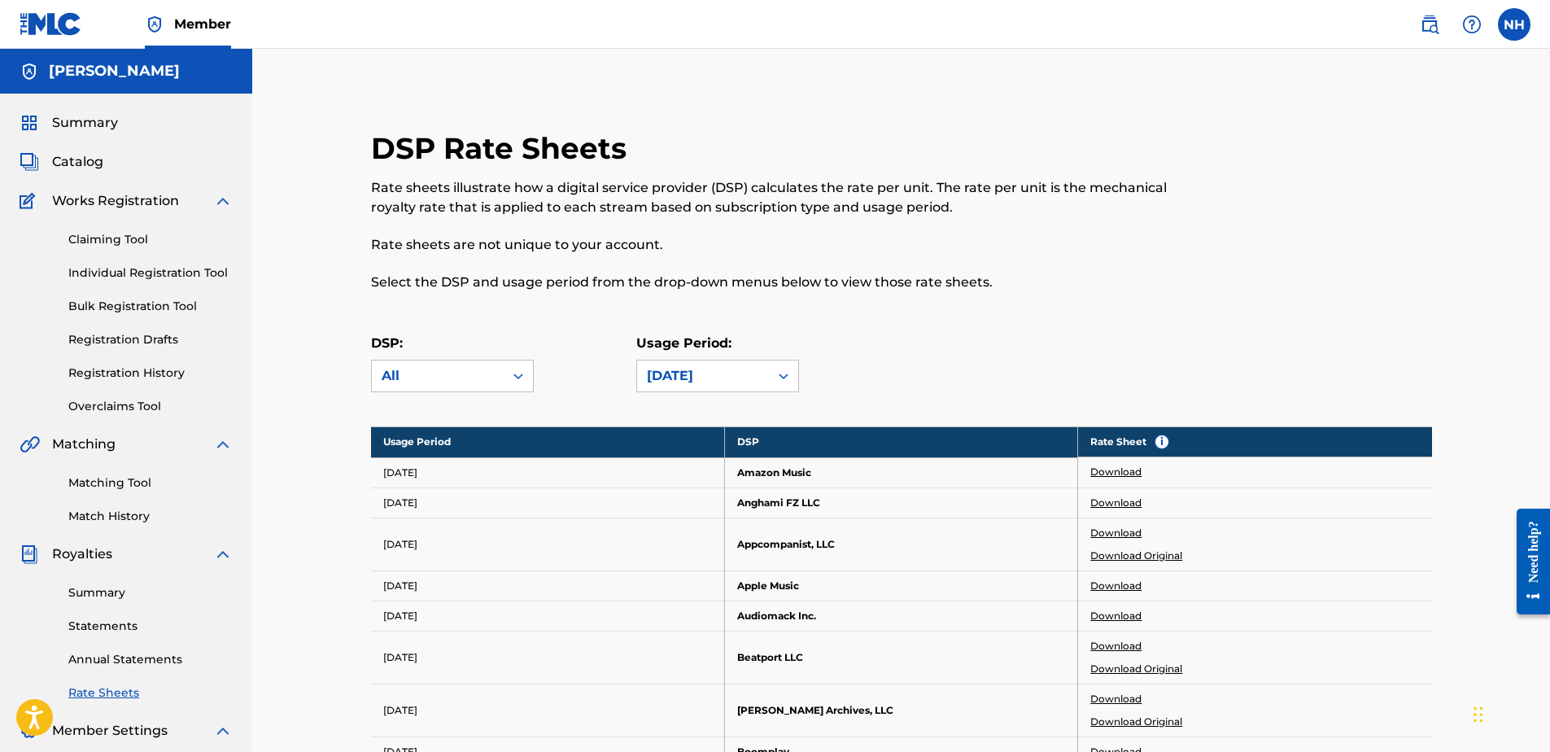
click at [1108, 472] on link "Download" at bounding box center [1115, 472] width 51 height 15
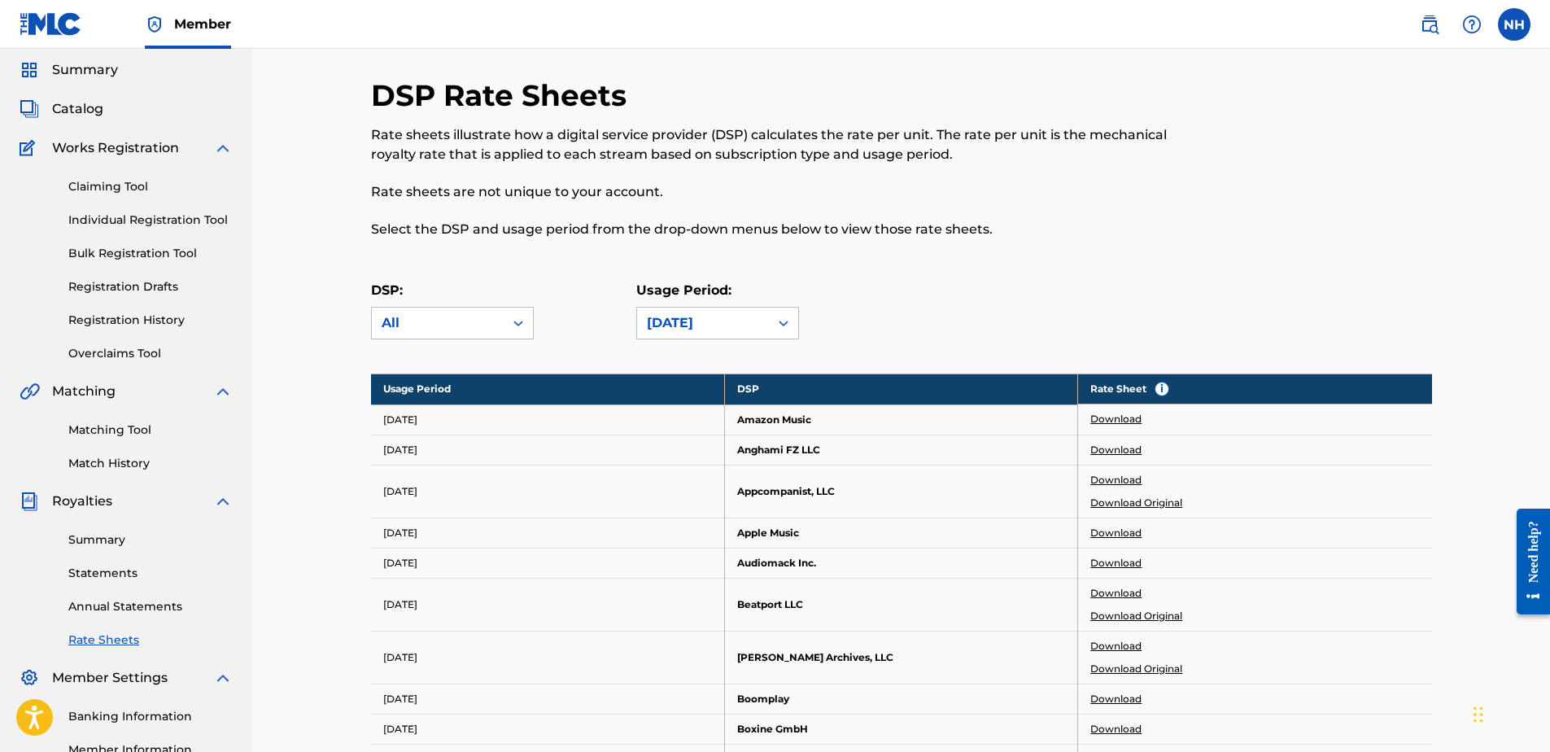
scroll to position [81, 0]
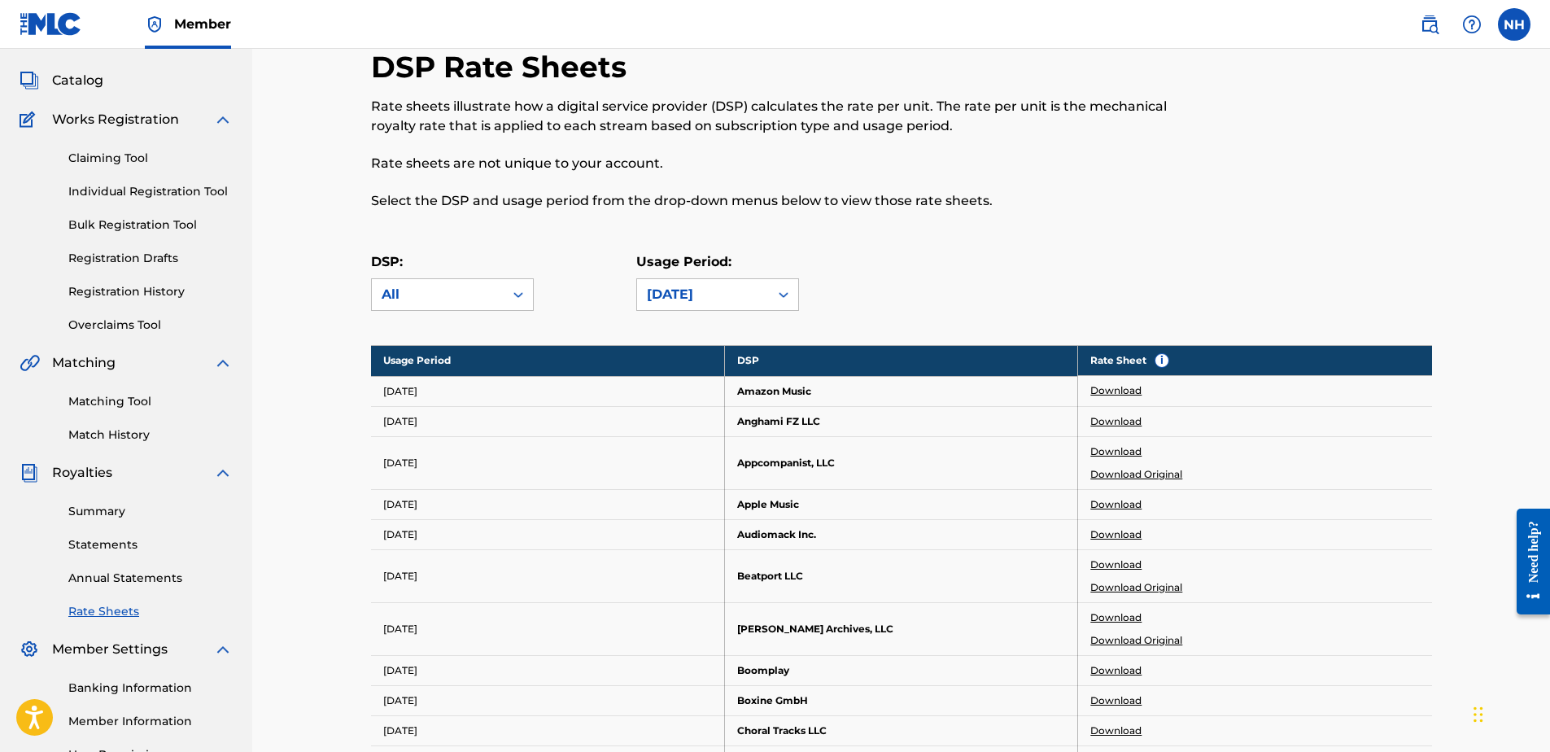
click at [1120, 501] on link "Download" at bounding box center [1115, 504] width 51 height 15
click at [1125, 387] on link "Download" at bounding box center [1115, 390] width 51 height 15
